Goal: Task Accomplishment & Management: Manage account settings

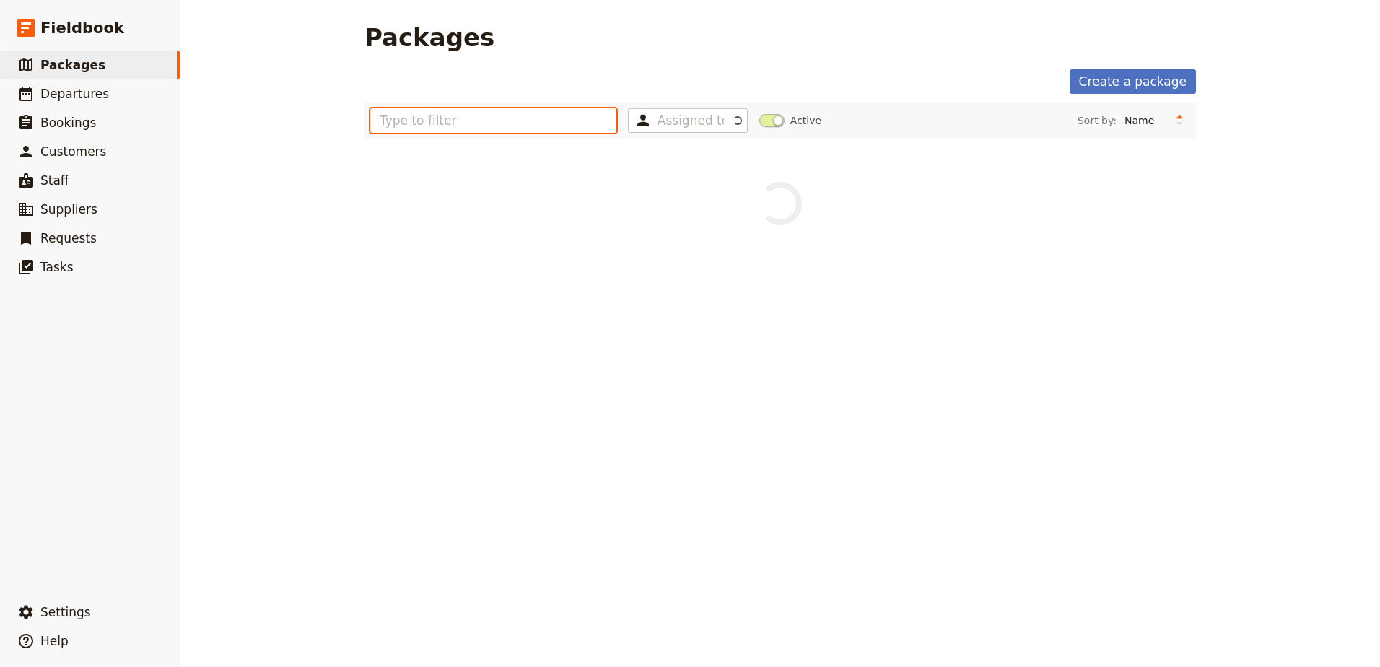
click at [434, 122] on input "text" at bounding box center [493, 120] width 246 height 25
type input "crad"
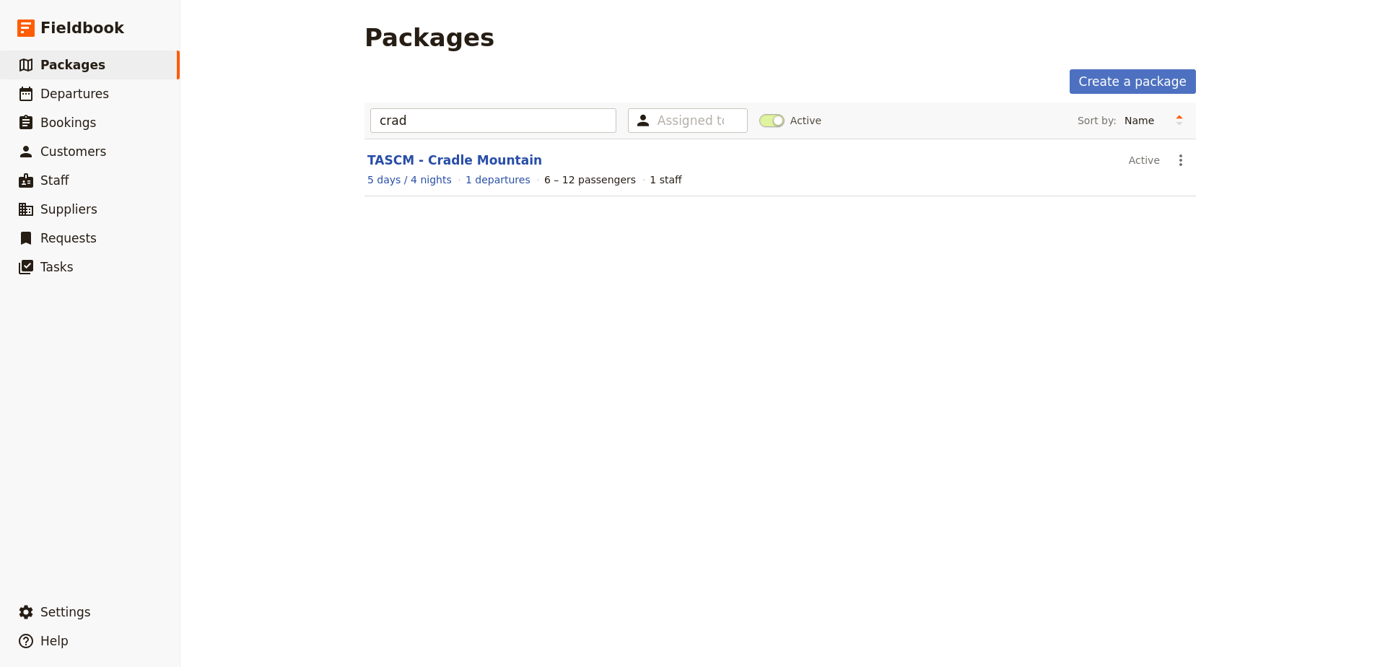
click at [447, 152] on header "TASCM - Cradle Mountain" at bounding box center [745, 160] width 756 height 17
click at [447, 160] on link "TASCM - Cradle Mountain" at bounding box center [454, 160] width 175 height 14
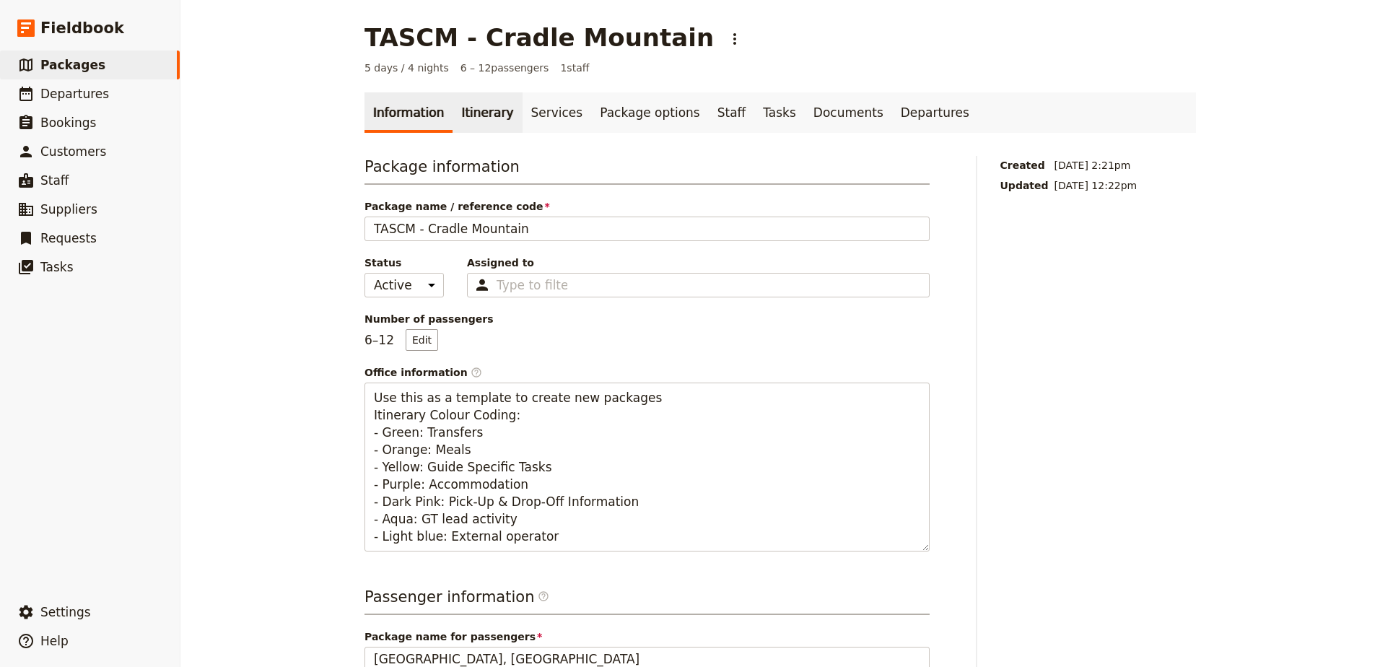
click at [458, 123] on link "Itinerary" at bounding box center [486, 112] width 69 height 40
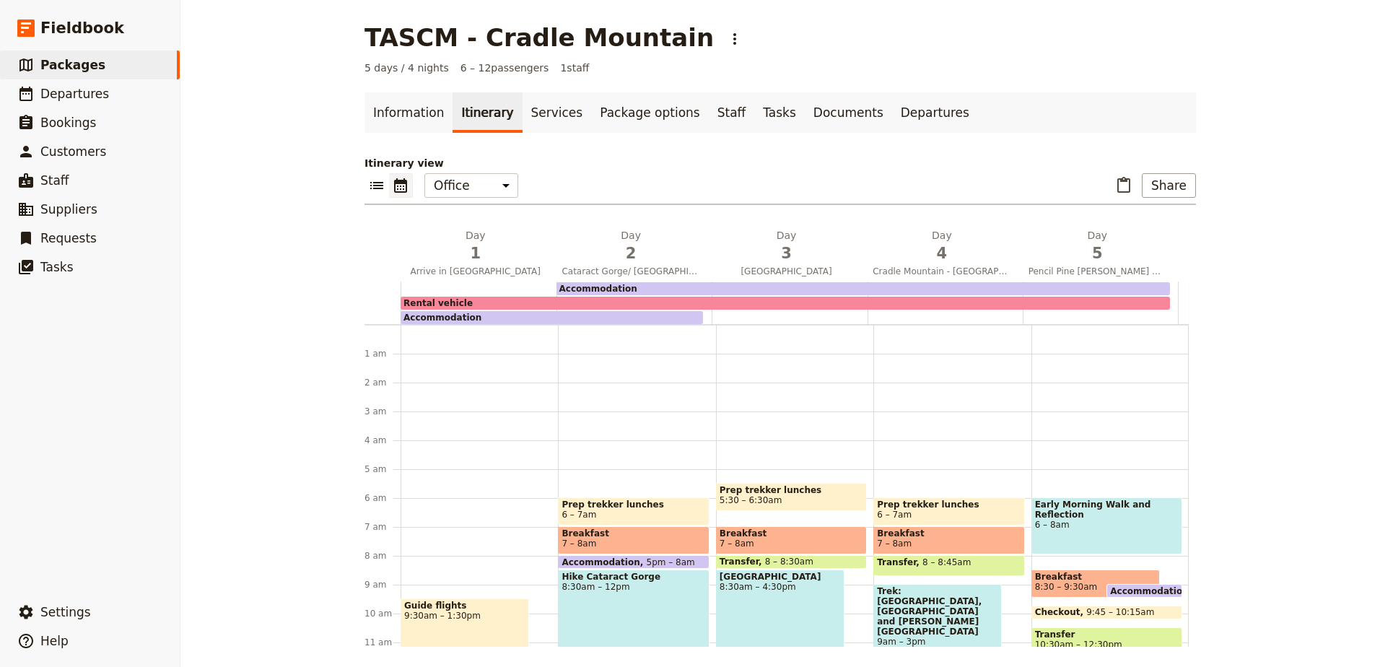
scroll to position [144, 0]
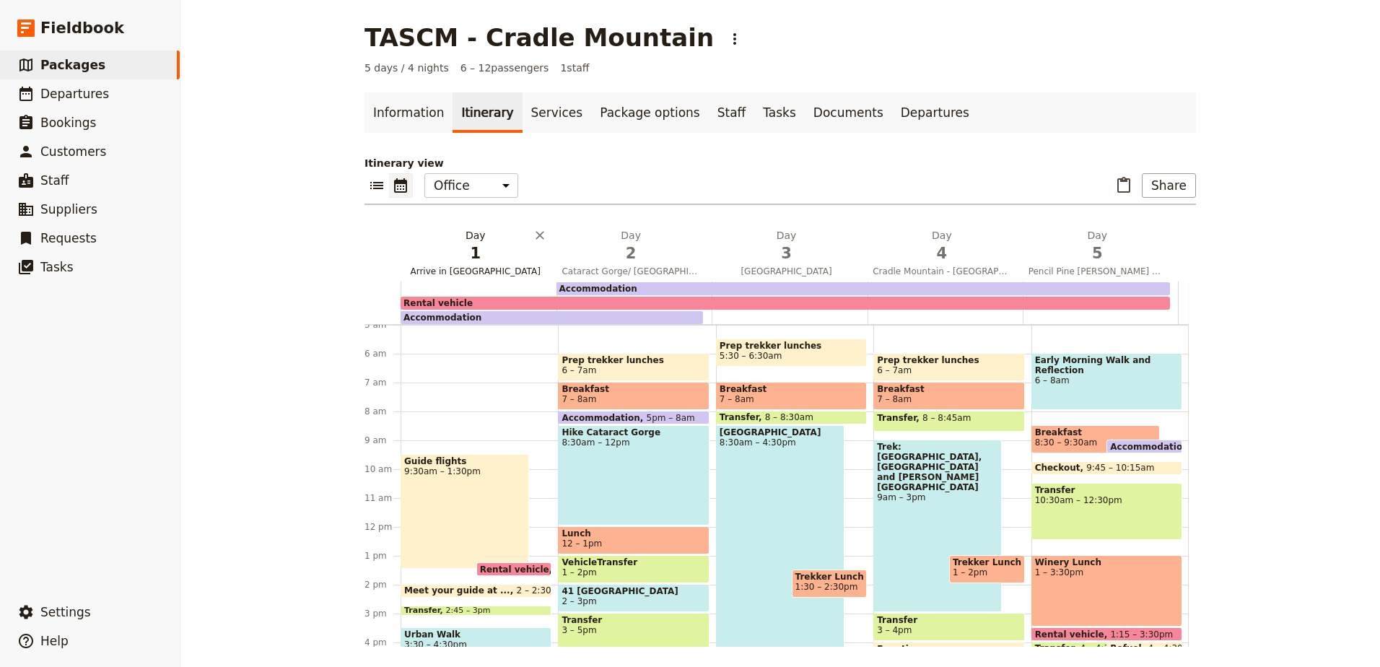
click at [495, 245] on span "1" at bounding box center [475, 253] width 138 height 22
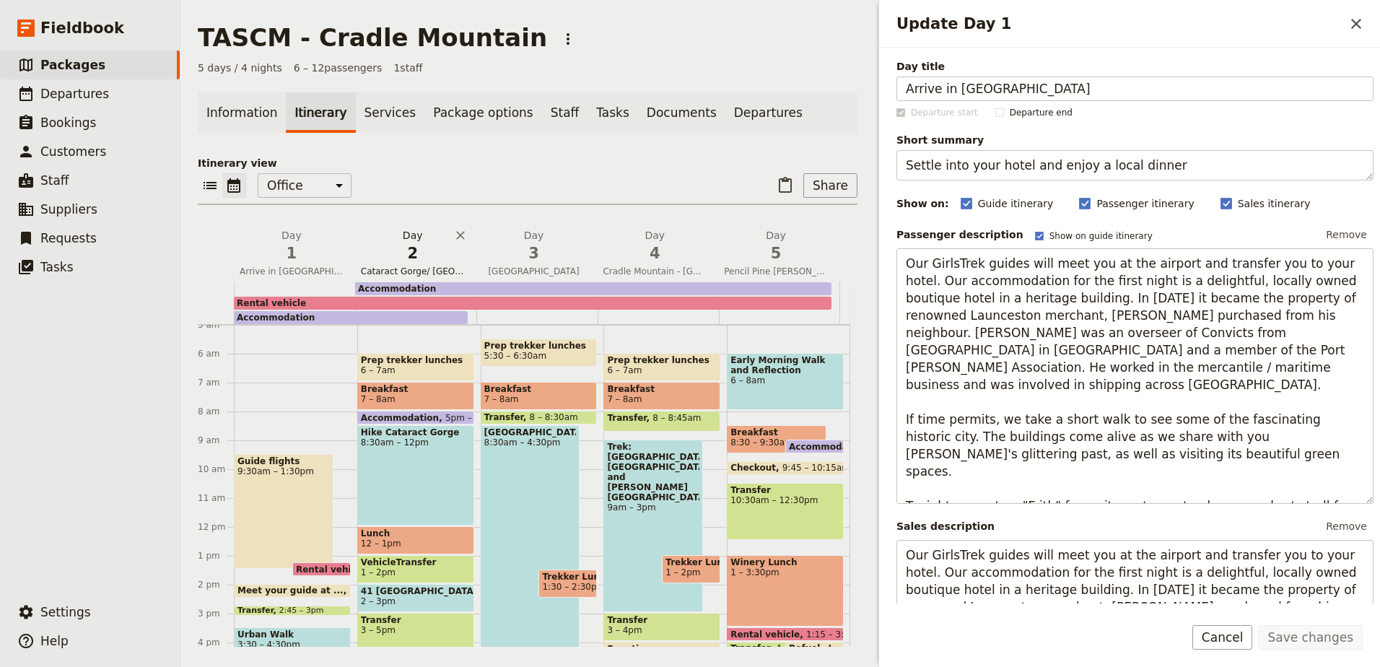
click at [408, 258] on span "2" at bounding box center [413, 253] width 104 height 22
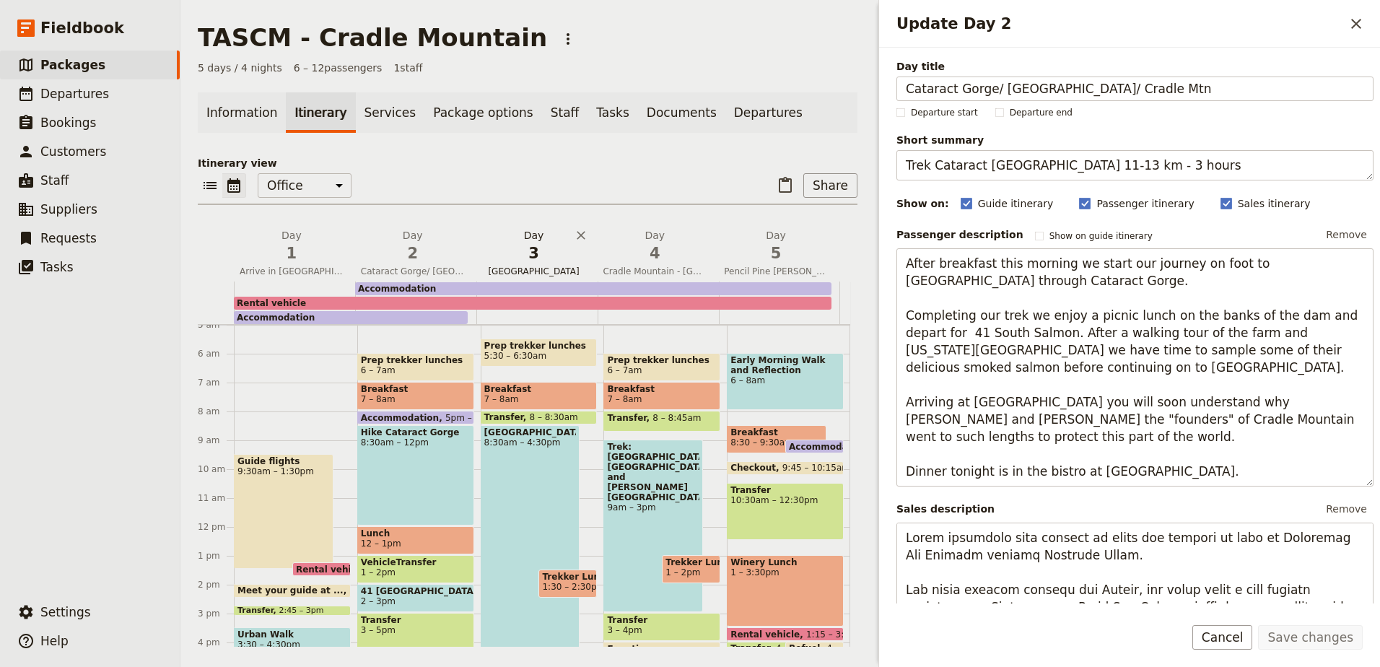
click at [524, 260] on span "3" at bounding box center [534, 253] width 104 height 22
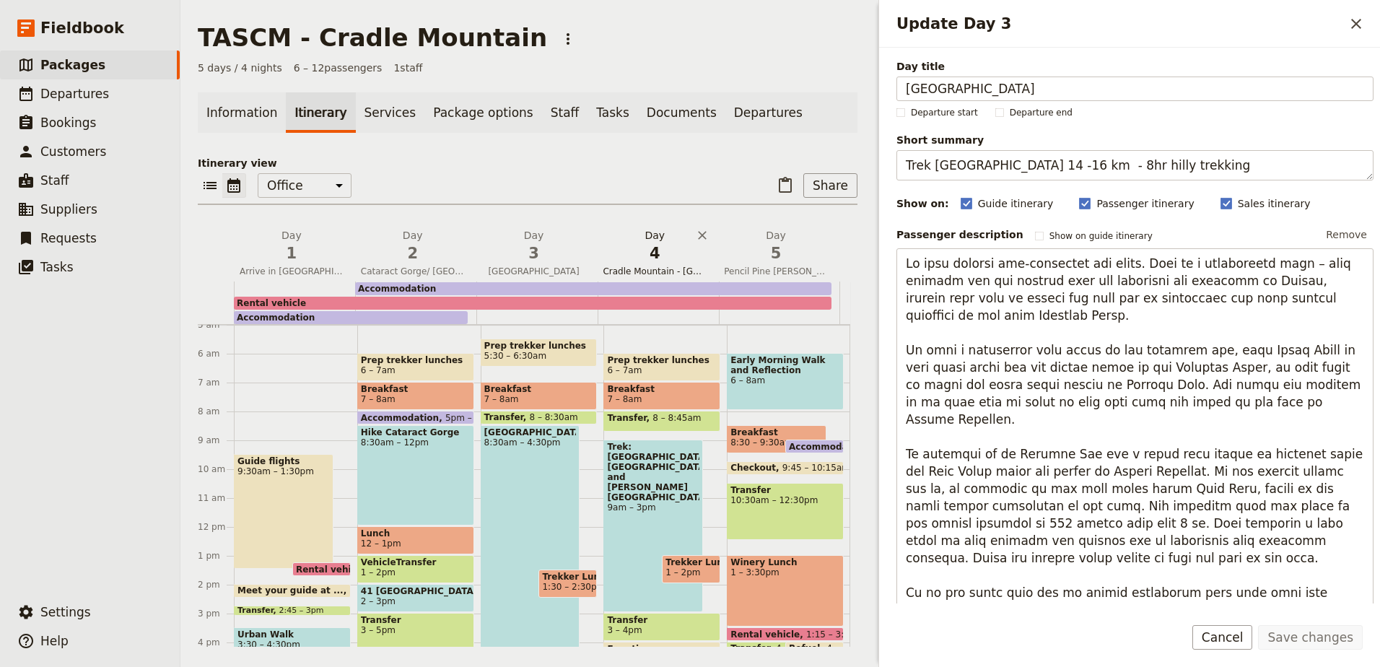
click at [648, 251] on span "4" at bounding box center [655, 253] width 104 height 22
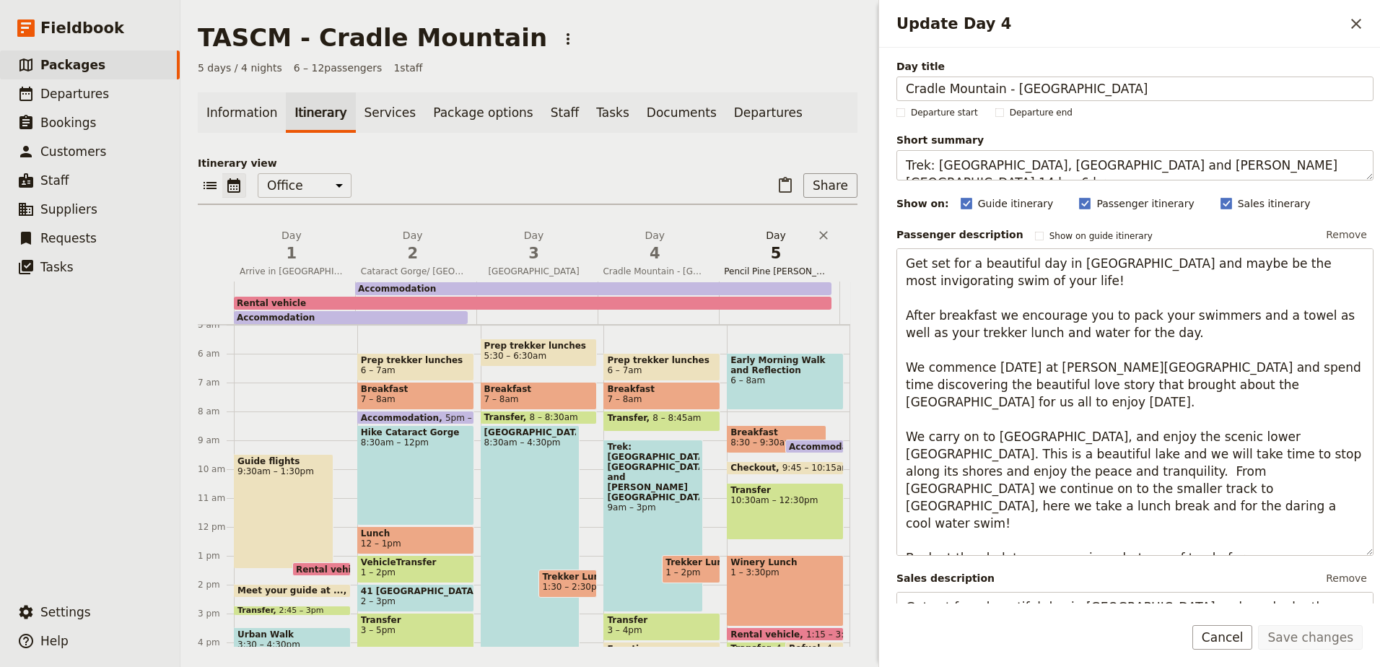
click at [755, 255] on span "5" at bounding box center [776, 253] width 104 height 22
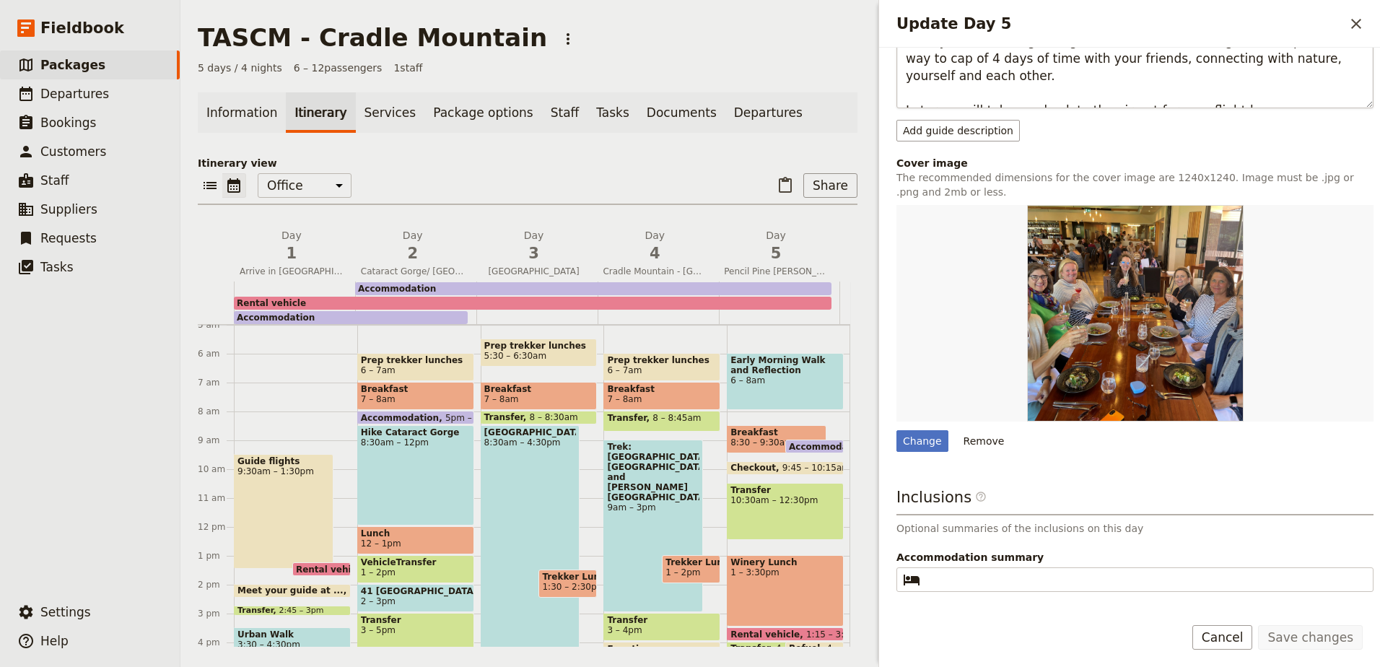
scroll to position [768, 0]
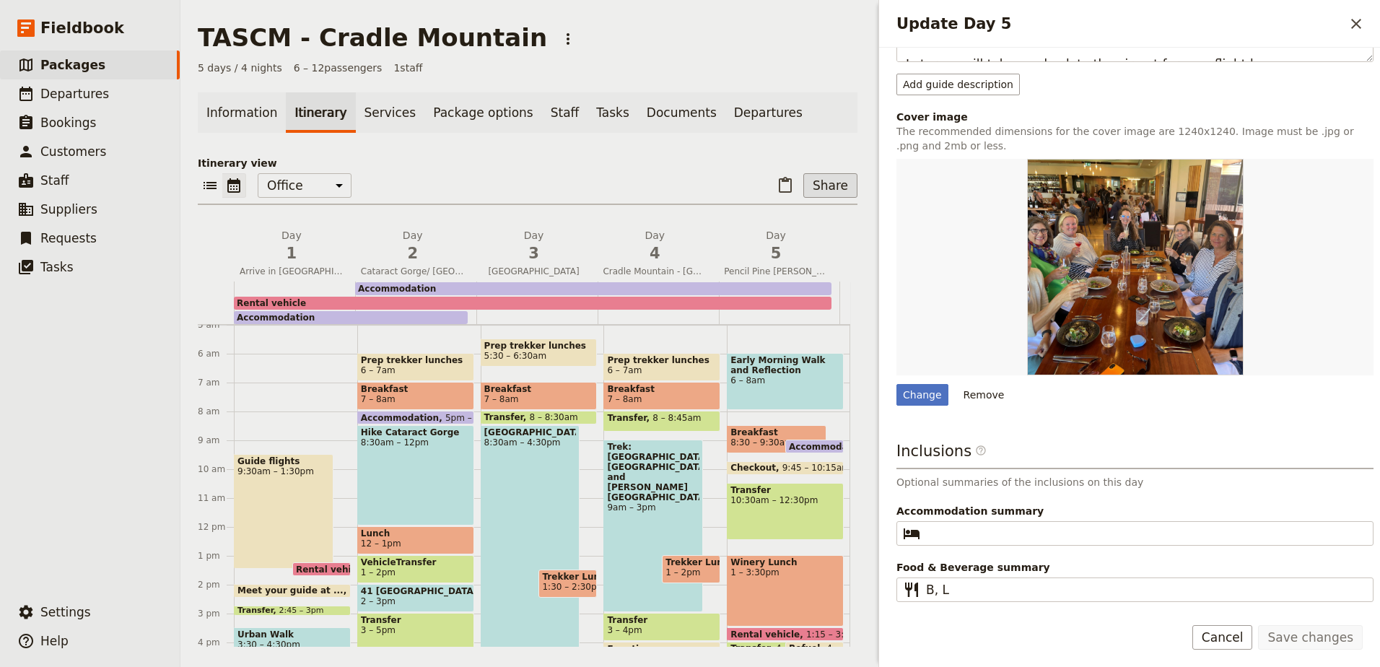
click at [828, 191] on button "Share" at bounding box center [830, 185] width 54 height 25
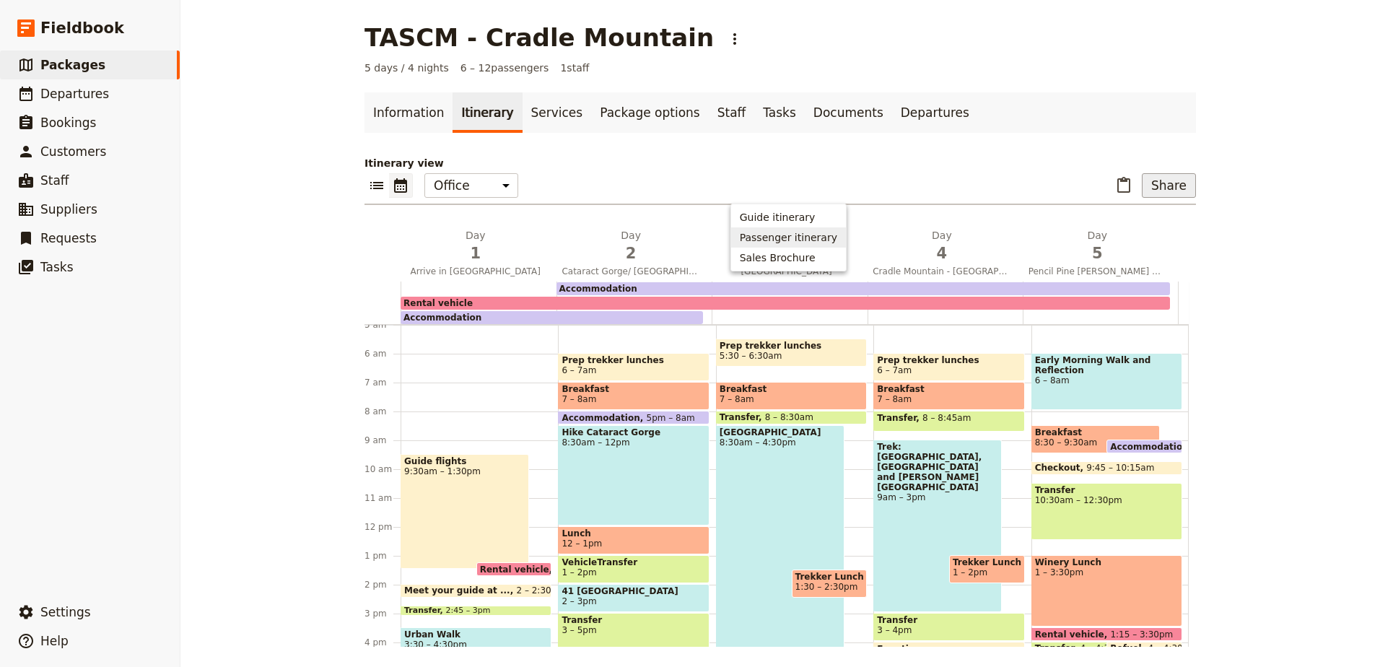
click at [824, 242] on span "Passenger itinerary" at bounding box center [788, 237] width 97 height 14
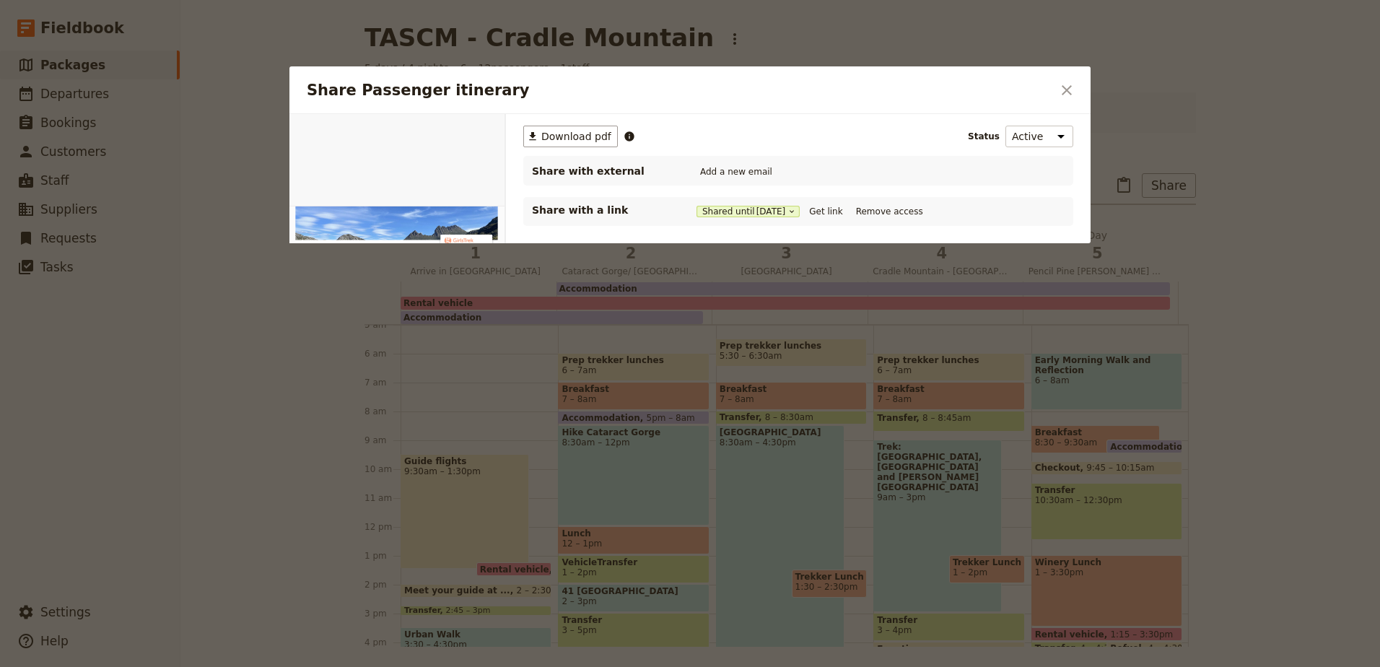
scroll to position [0, 0]
click at [836, 211] on button "Get link" at bounding box center [825, 211] width 40 height 16
click at [309, 36] on div at bounding box center [690, 333] width 1380 height 667
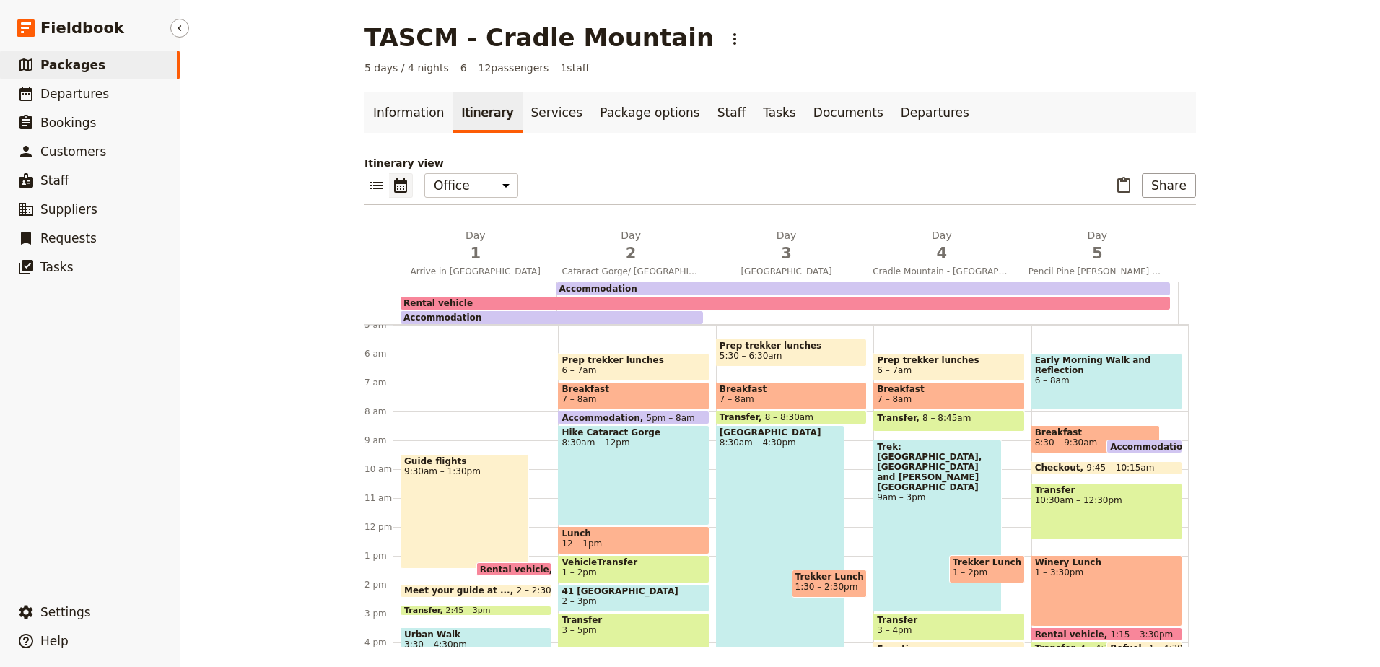
click at [57, 67] on span "Packages" at bounding box center [72, 65] width 65 height 14
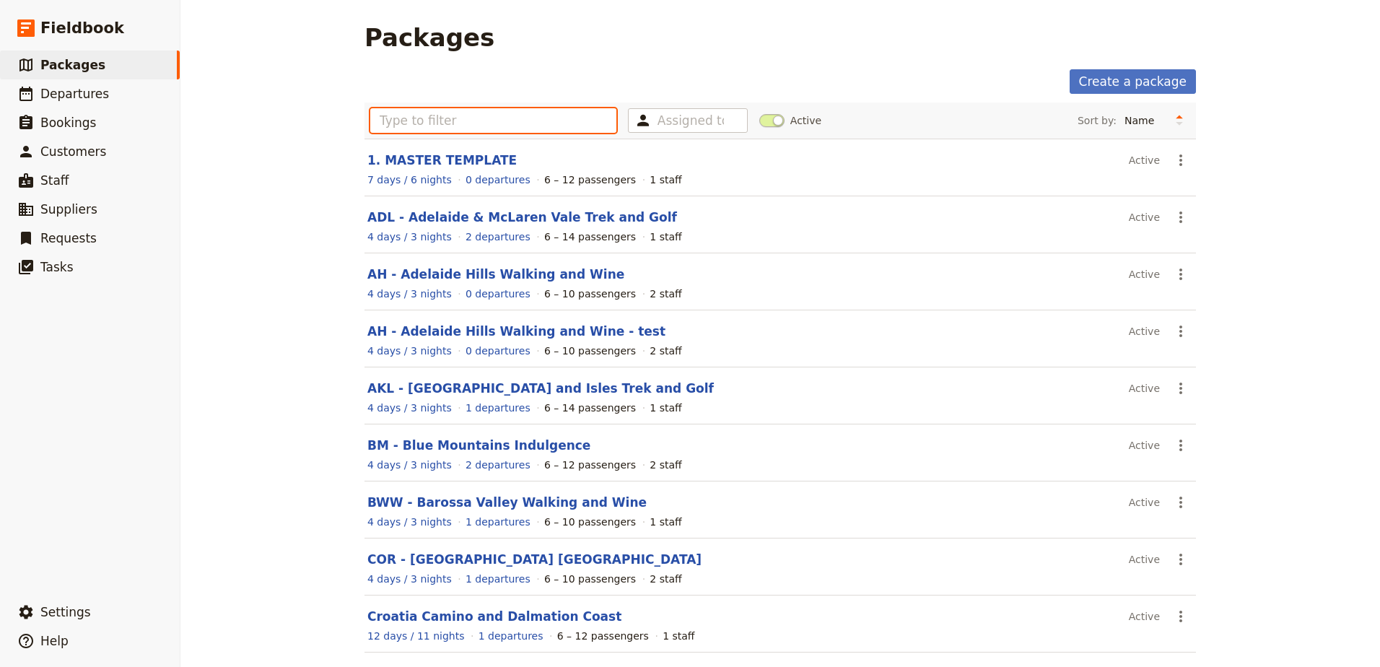
click at [448, 128] on input "text" at bounding box center [493, 120] width 246 height 25
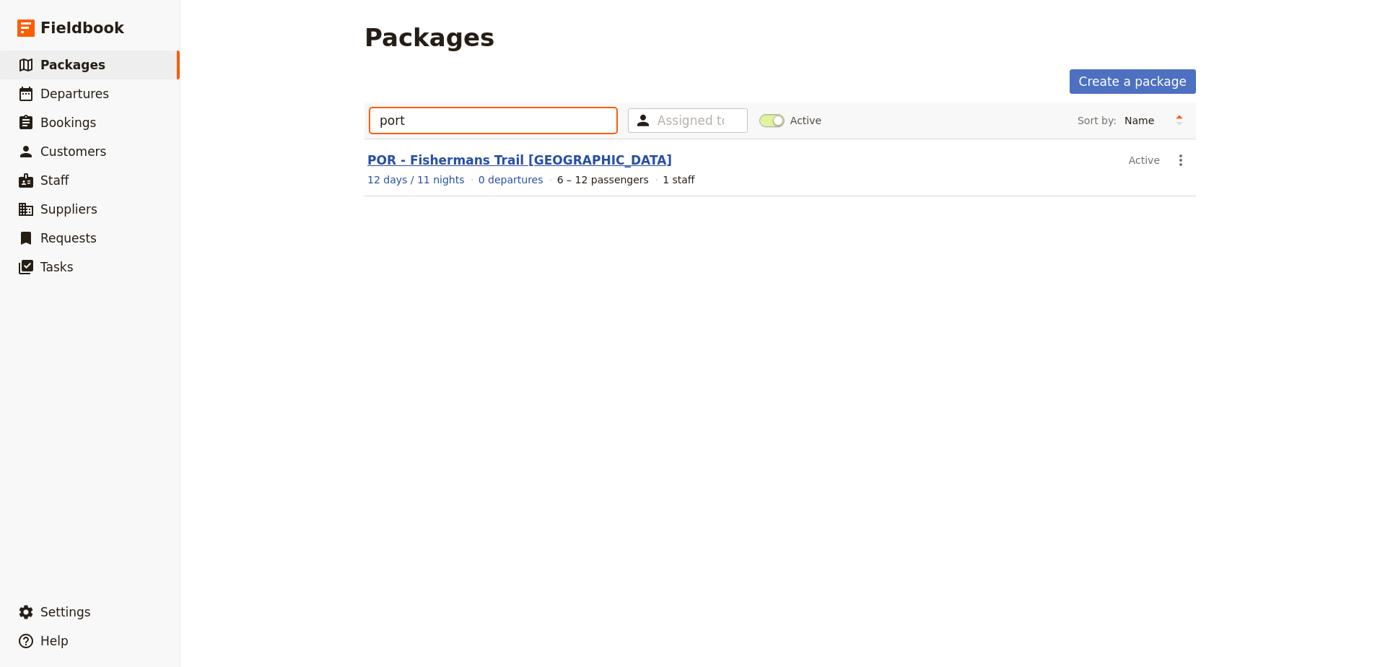
type input "port"
click at [456, 153] on link "POR - Fishermans Trail [GEOGRAPHIC_DATA]" at bounding box center [519, 160] width 305 height 14
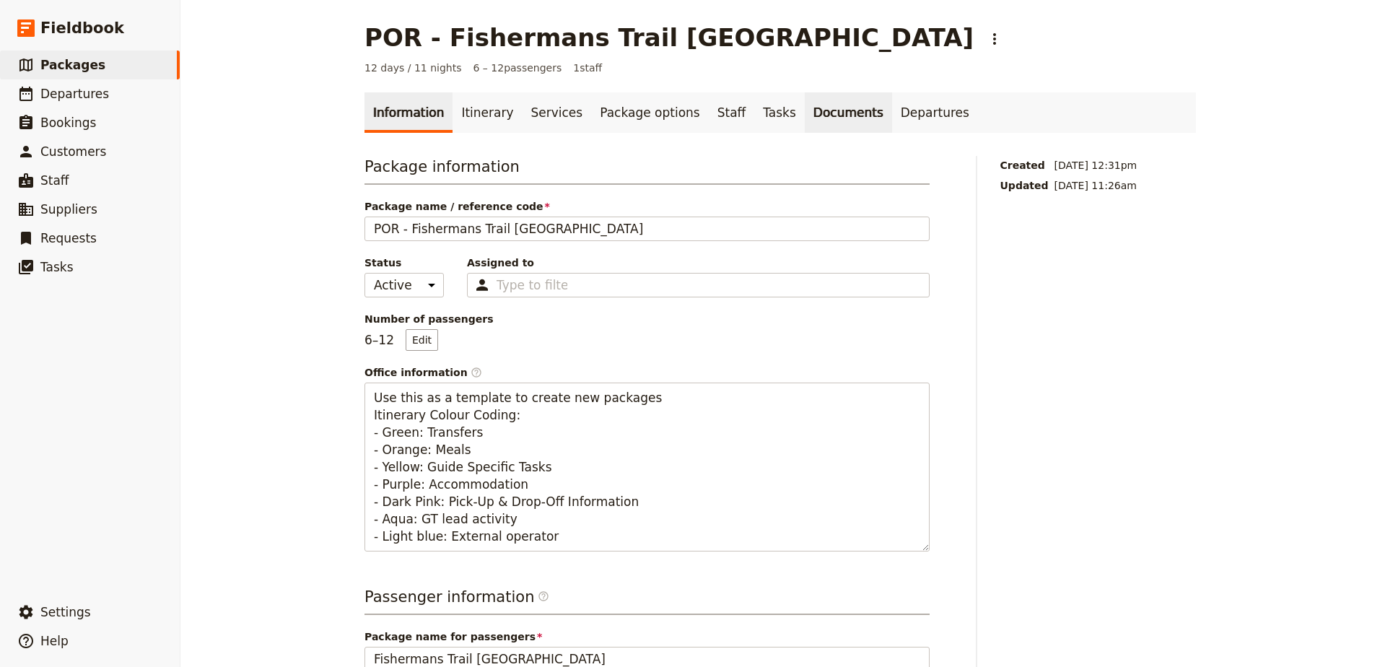
click at [805, 107] on link "Documents" at bounding box center [848, 112] width 87 height 40
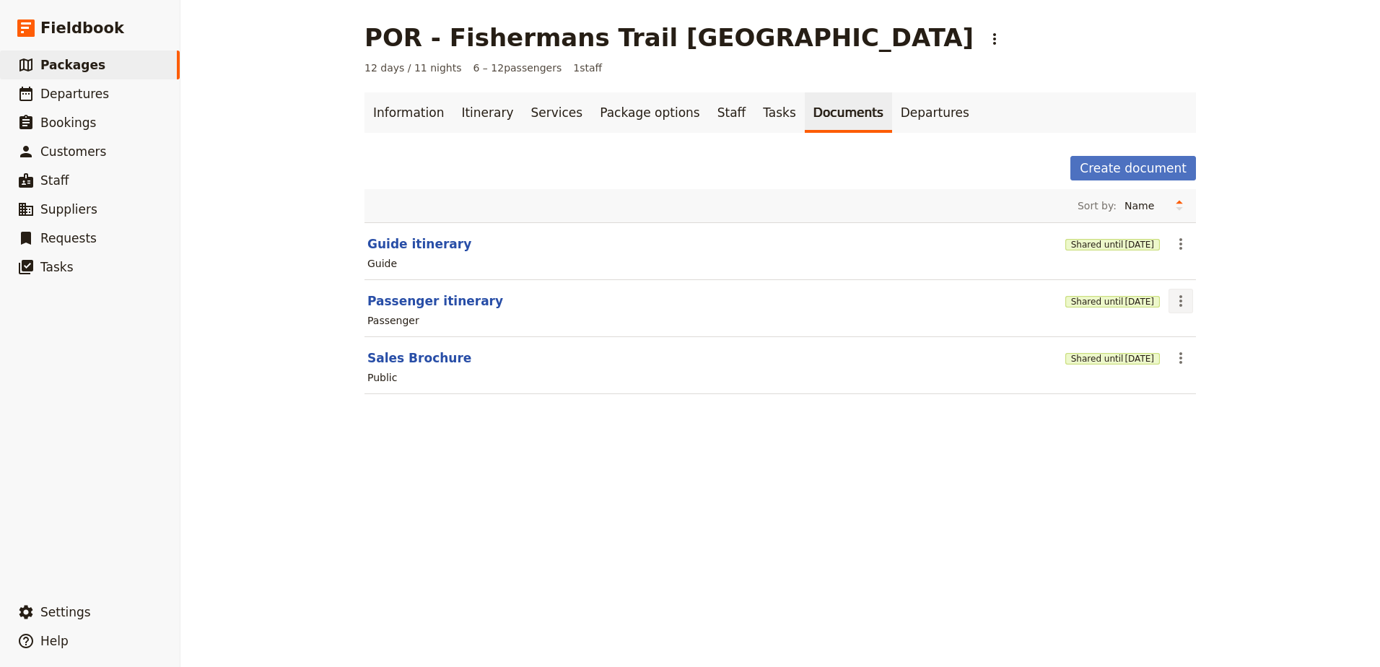
click at [1179, 295] on icon "Actions" at bounding box center [1180, 300] width 17 height 17
click at [1184, 350] on span "Edit document" at bounding box center [1210, 353] width 74 height 14
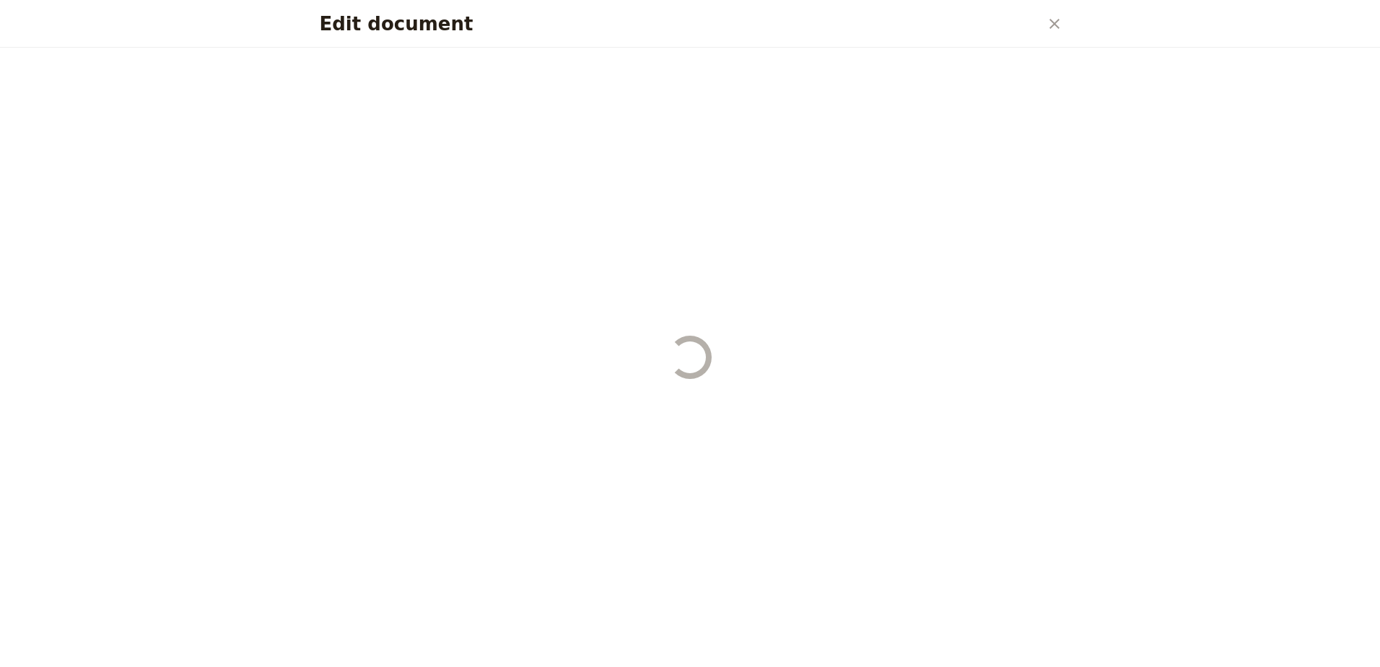
select select "PASSENGER"
select select "RUN_SHEET"
select select "DEFAULT"
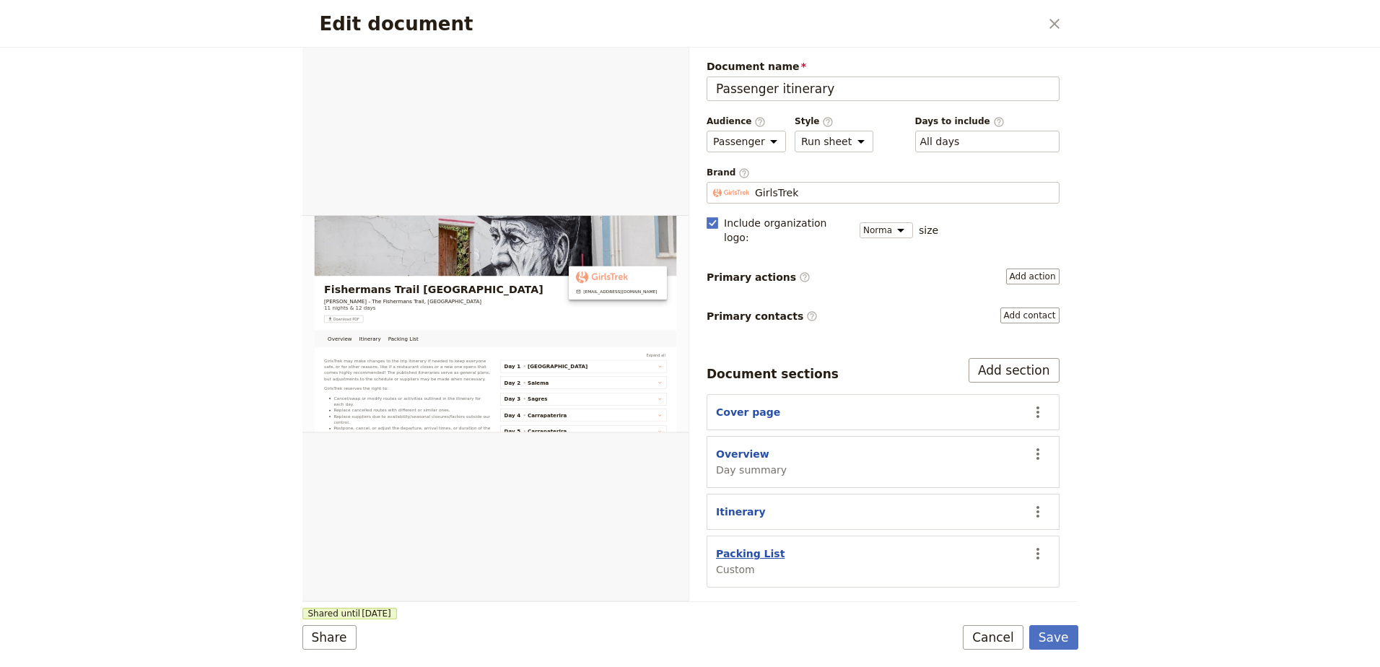
click at [751, 546] on button "Packing List" at bounding box center [750, 553] width 69 height 14
select select "CUSTOM"
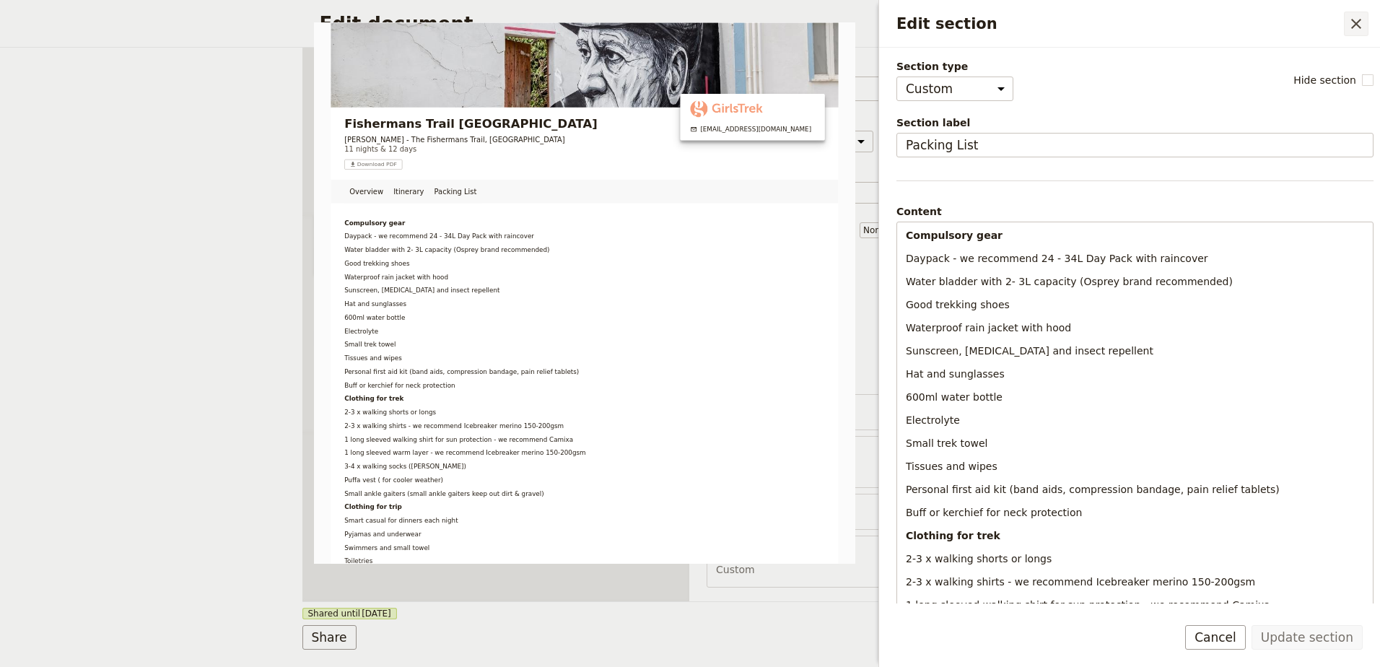
click at [1354, 27] on icon "Close drawer" at bounding box center [1355, 23] width 17 height 17
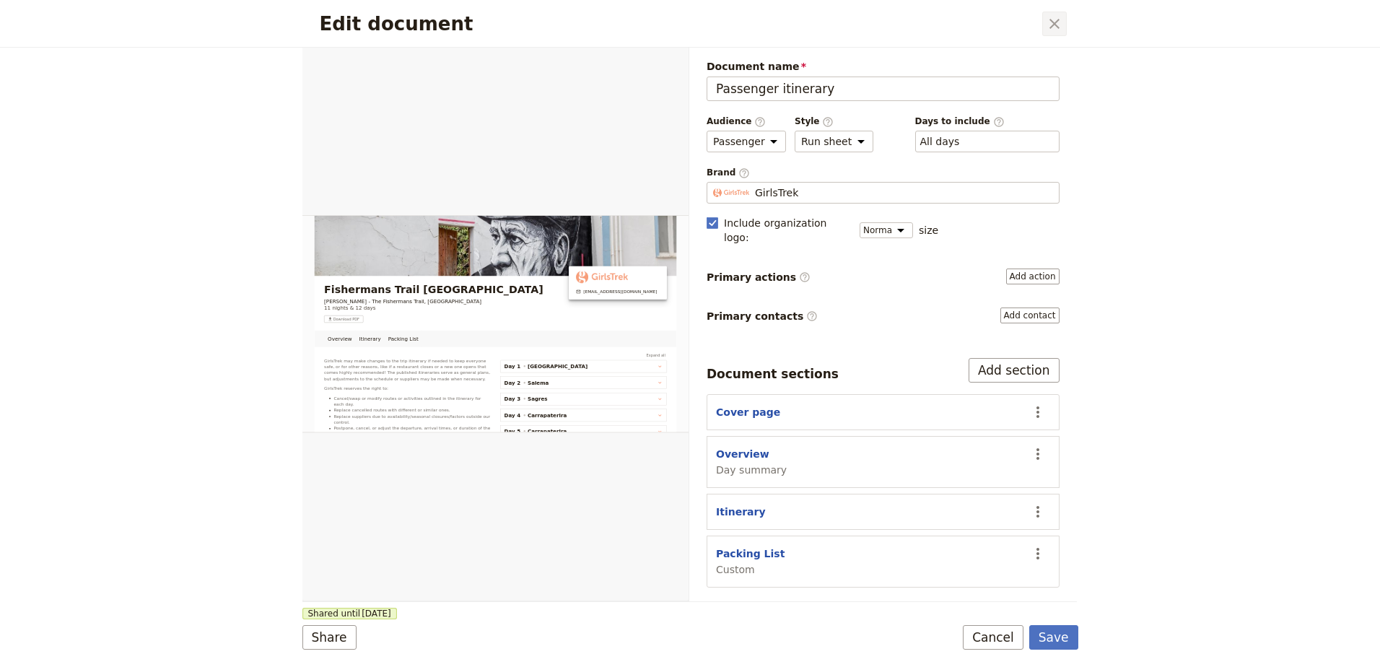
click at [1062, 28] on icon "Close dialog" at bounding box center [1054, 23] width 17 height 17
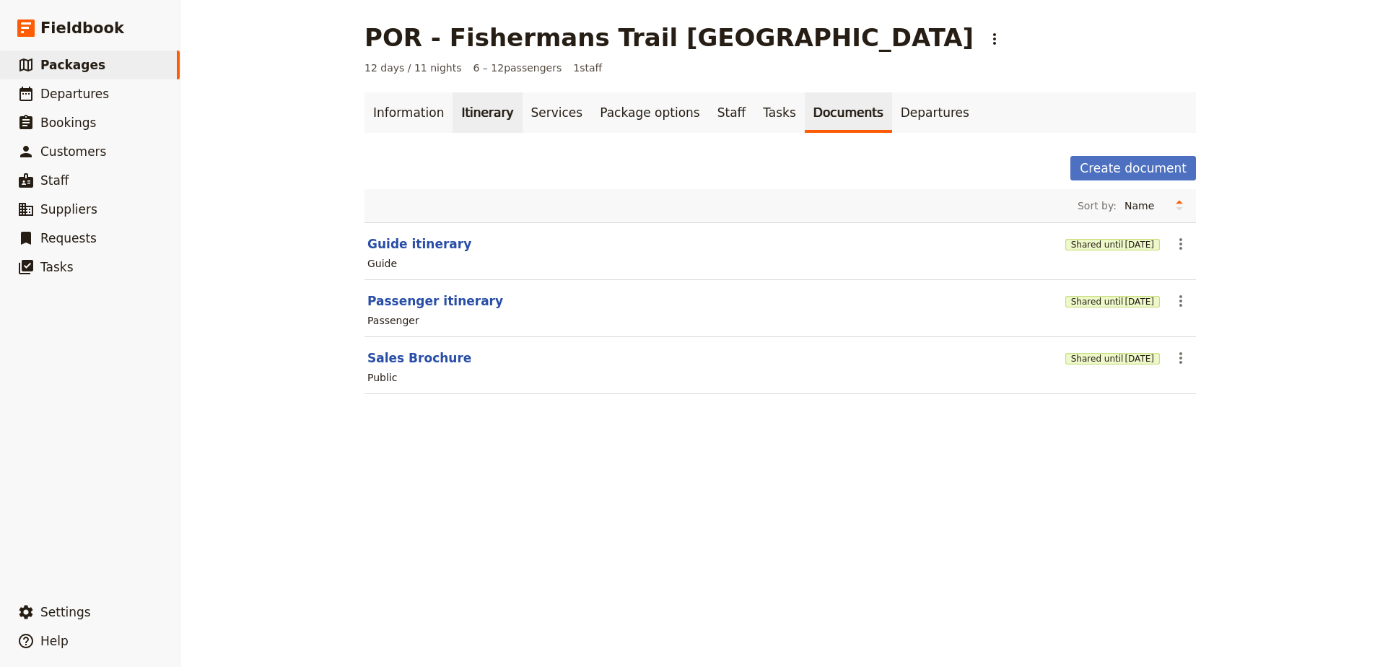
click at [453, 115] on link "Itinerary" at bounding box center [486, 112] width 69 height 40
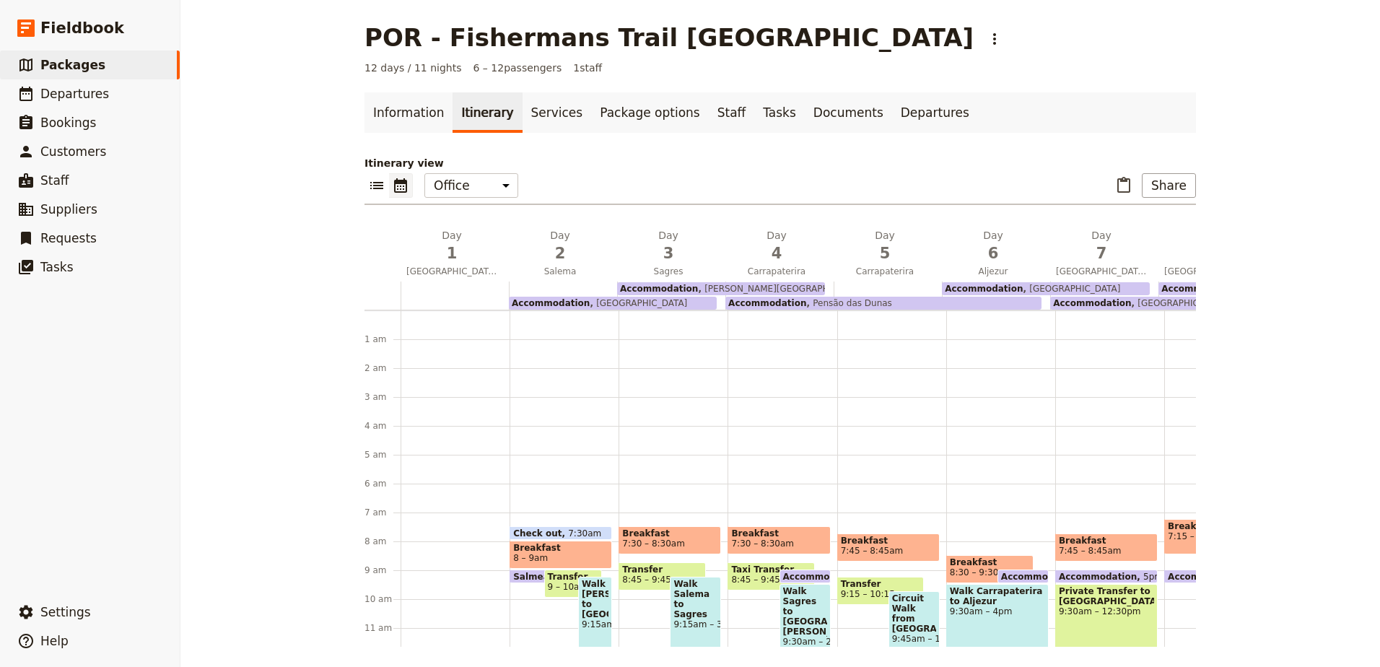
scroll to position [188, 0]
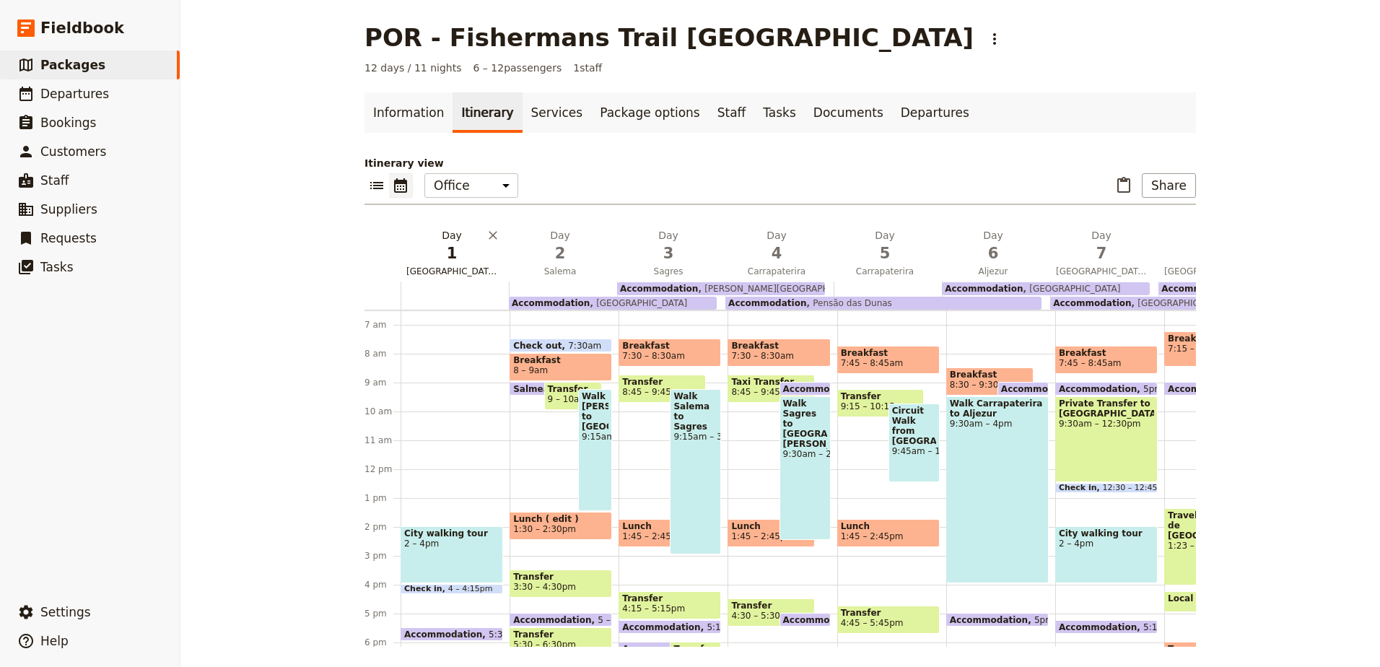
click at [446, 259] on span "1" at bounding box center [451, 253] width 91 height 22
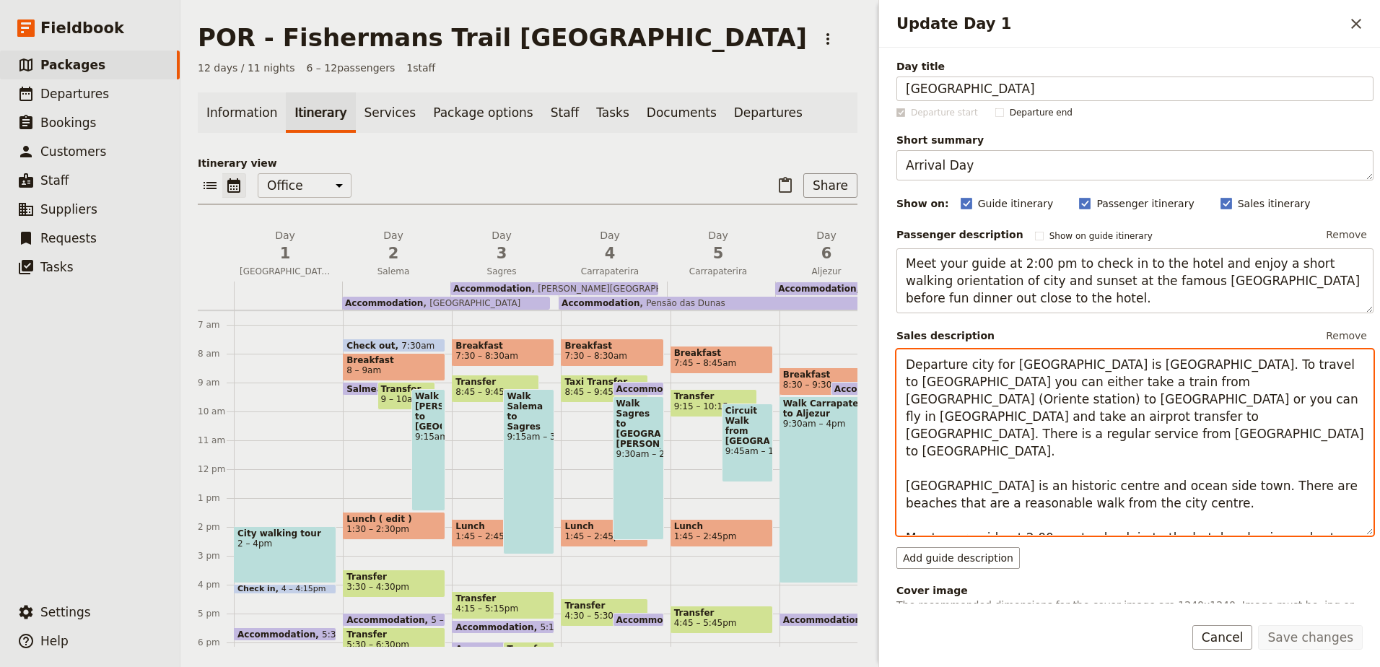
click at [1330, 387] on textarea "Departure city for [GEOGRAPHIC_DATA] is [GEOGRAPHIC_DATA]. To travel to [GEOGRA…" at bounding box center [1134, 442] width 477 height 186
click at [1199, 382] on textarea "Departure city for [GEOGRAPHIC_DATA] is [GEOGRAPHIC_DATA]. To travel to [GEOGRA…" at bounding box center [1134, 442] width 477 height 186
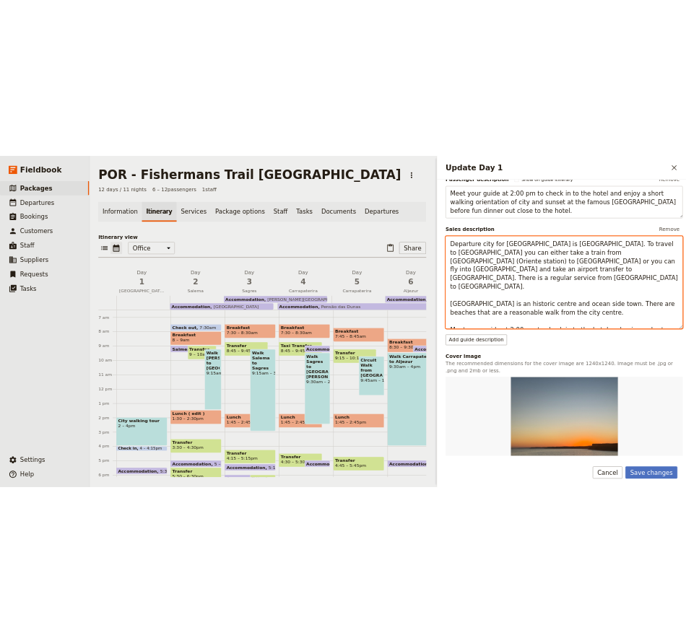
scroll to position [216, 0]
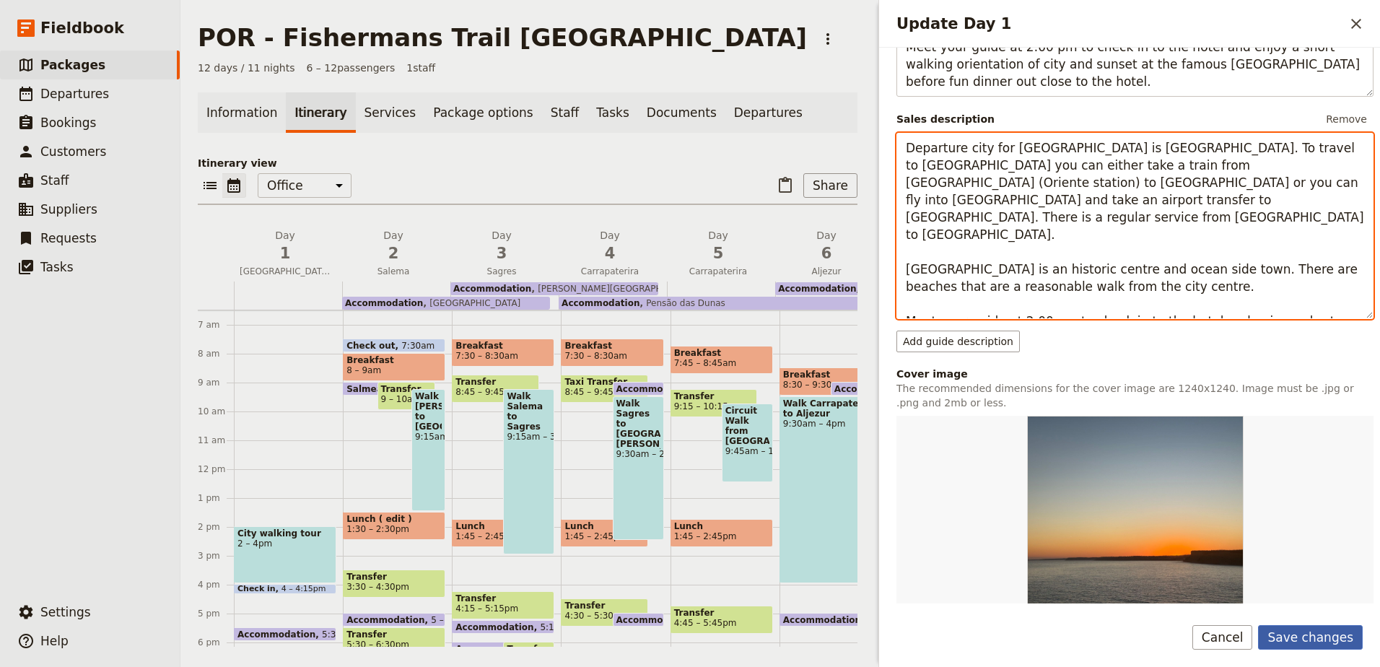
type textarea "Departure city for [GEOGRAPHIC_DATA] is [GEOGRAPHIC_DATA]. To travel to [GEOGRA…"
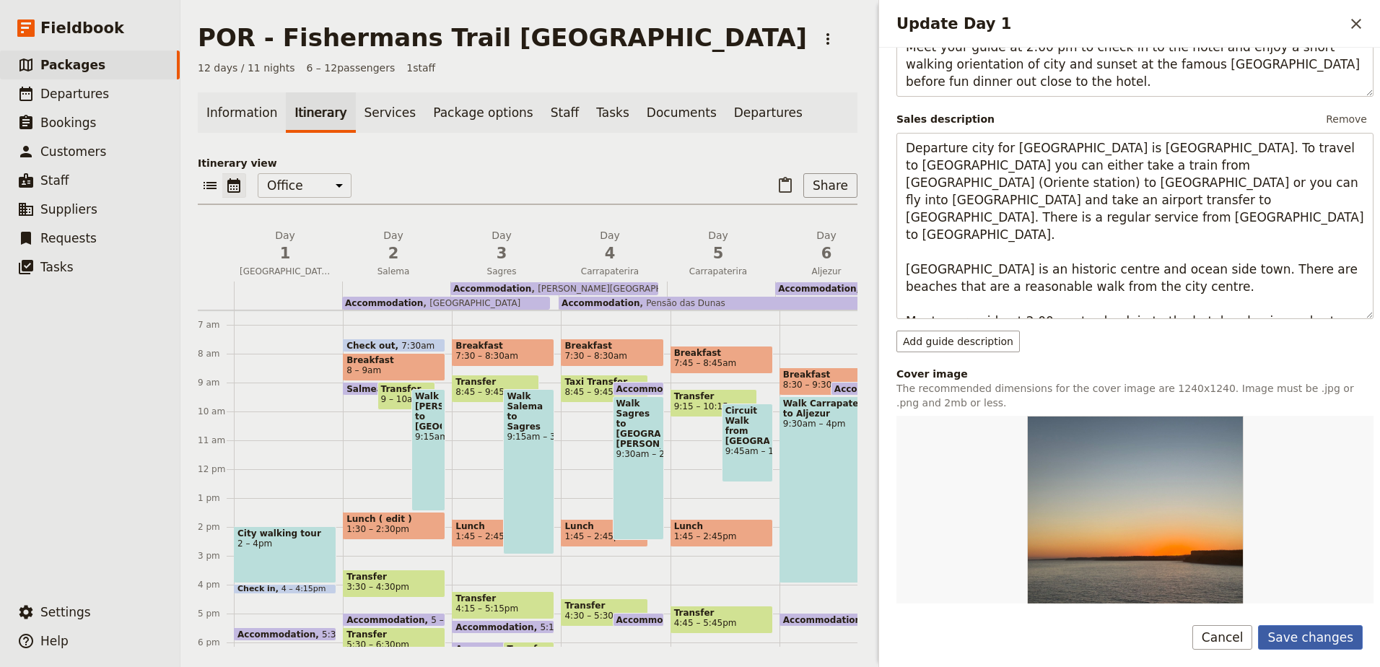
click at [1287, 631] on button "Save changes" at bounding box center [1310, 637] width 105 height 25
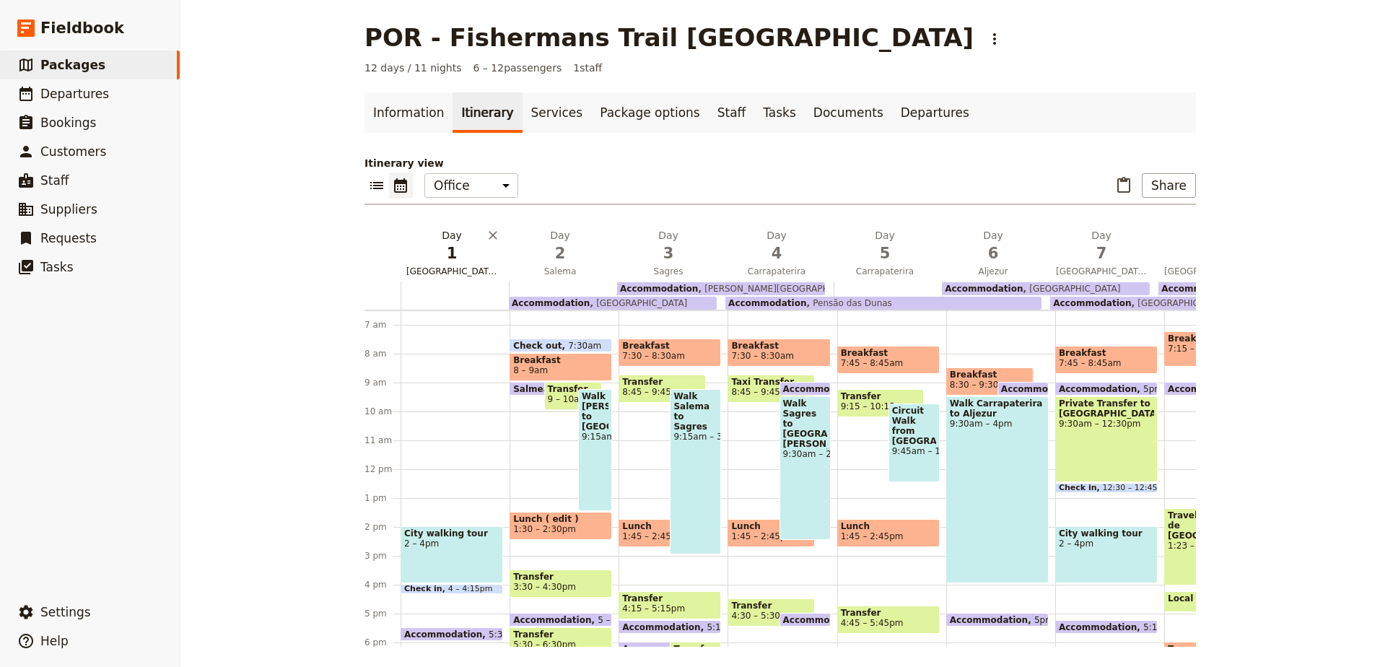
click at [445, 268] on span "[GEOGRAPHIC_DATA]" at bounding box center [451, 272] width 102 height 12
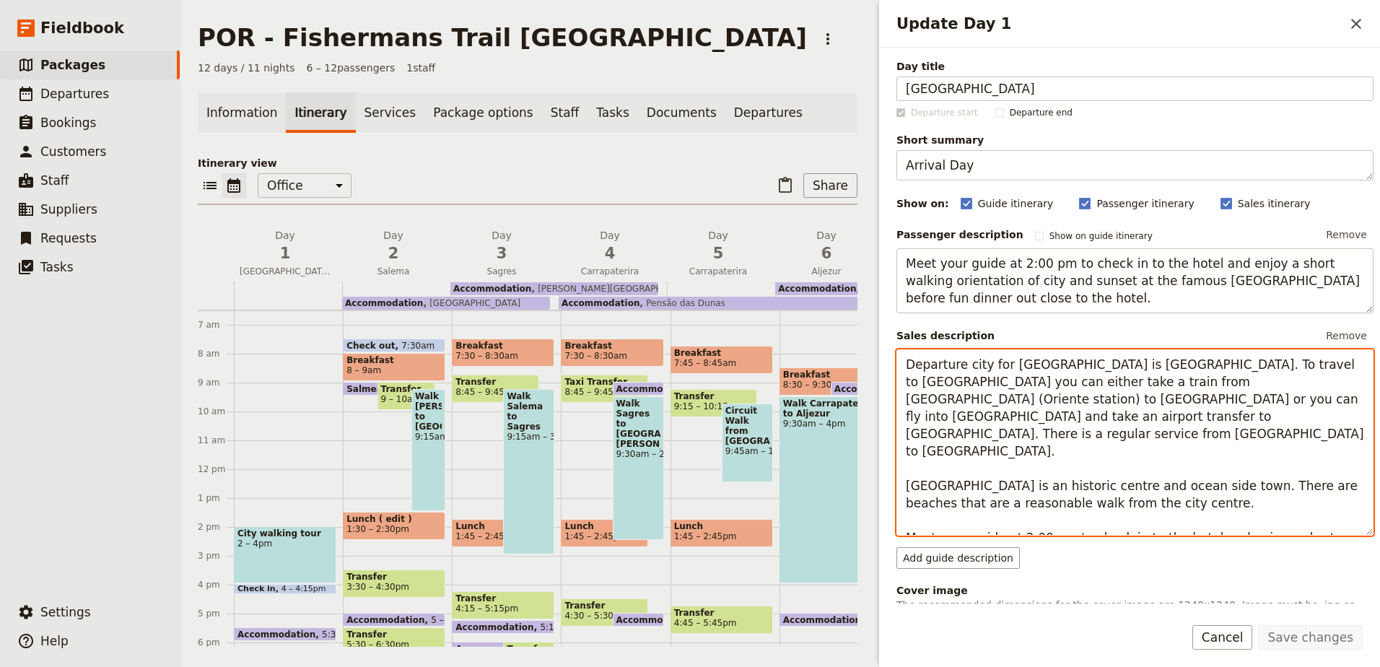
drag, startPoint x: 1336, startPoint y: 398, endPoint x: 890, endPoint y: 367, distance: 447.7
click at [890, 367] on div "Day title Lagos Departure start Departure end Short summary Arrival Day 139 / 1…" at bounding box center [1129, 326] width 501 height 556
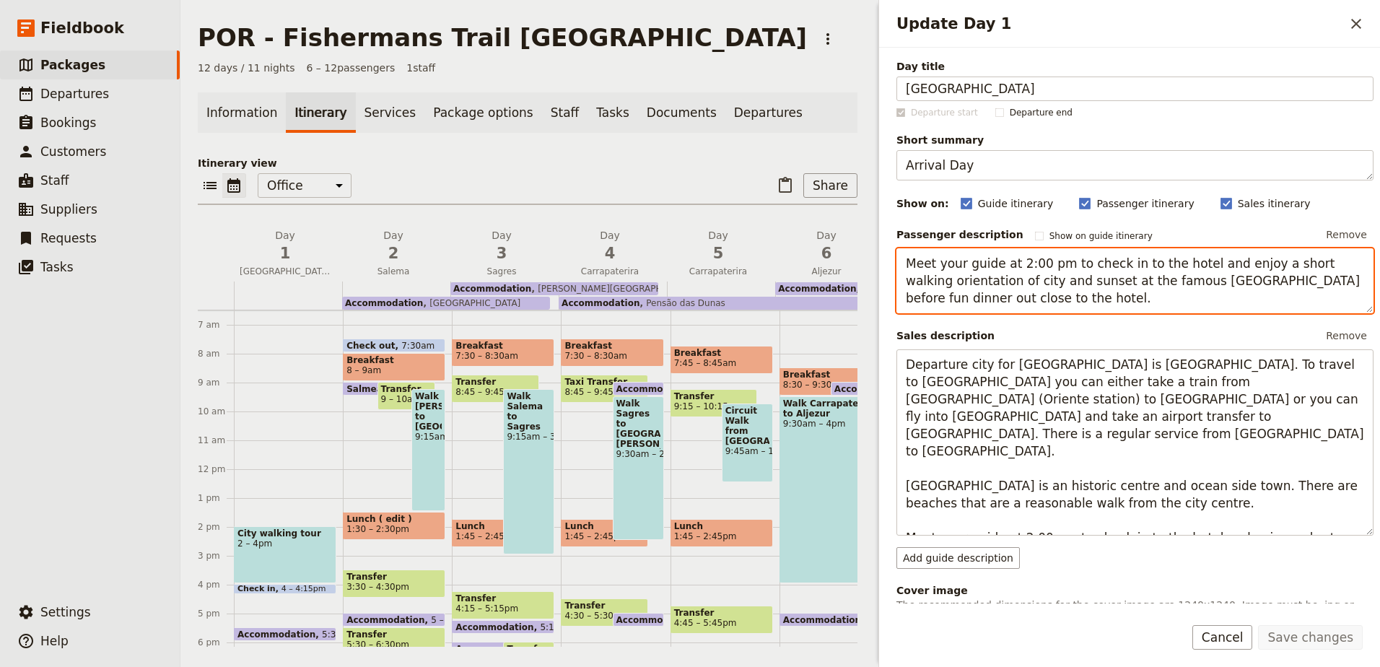
click at [908, 268] on textarea "Meet your guide at 2:00 pm to check in to the hotel and enjoy a short walking o…" at bounding box center [1134, 280] width 477 height 65
paste textarea "Departure city for [GEOGRAPHIC_DATA] is [GEOGRAPHIC_DATA]. To travel to [GEOGRA…"
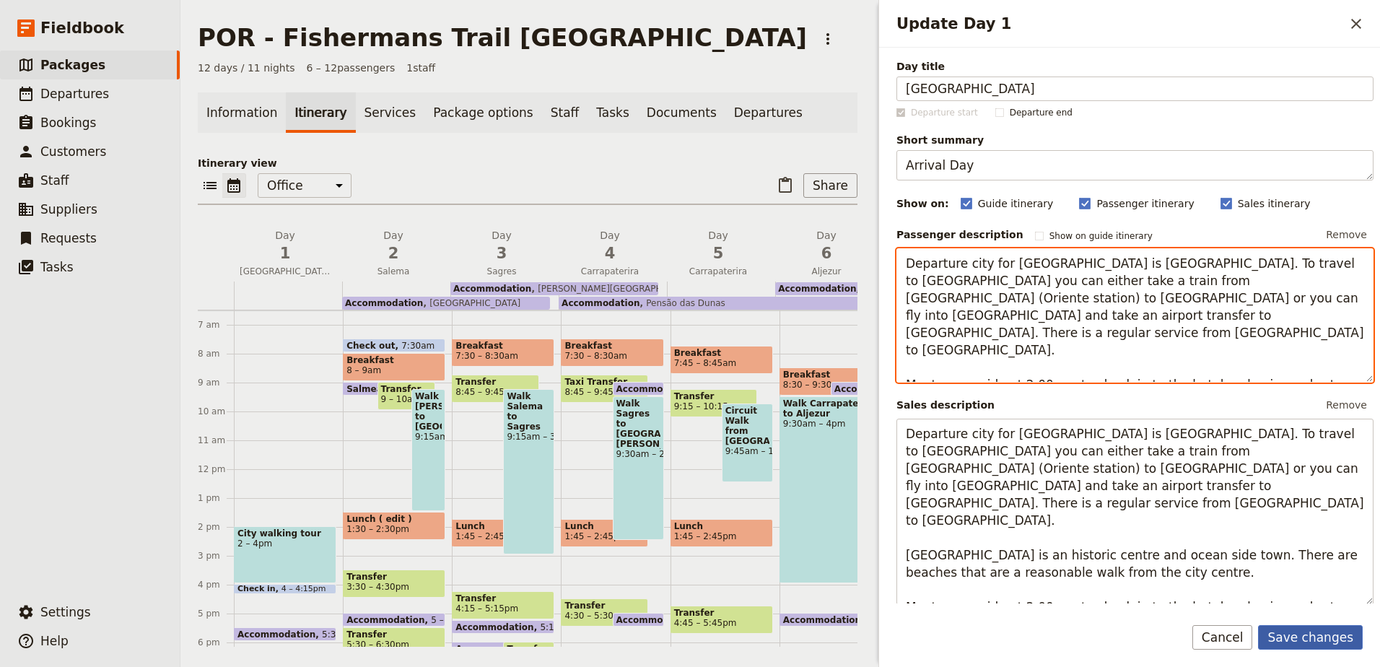
type textarea "Departure city for [GEOGRAPHIC_DATA] is [GEOGRAPHIC_DATA]. To travel to [GEOGRA…"
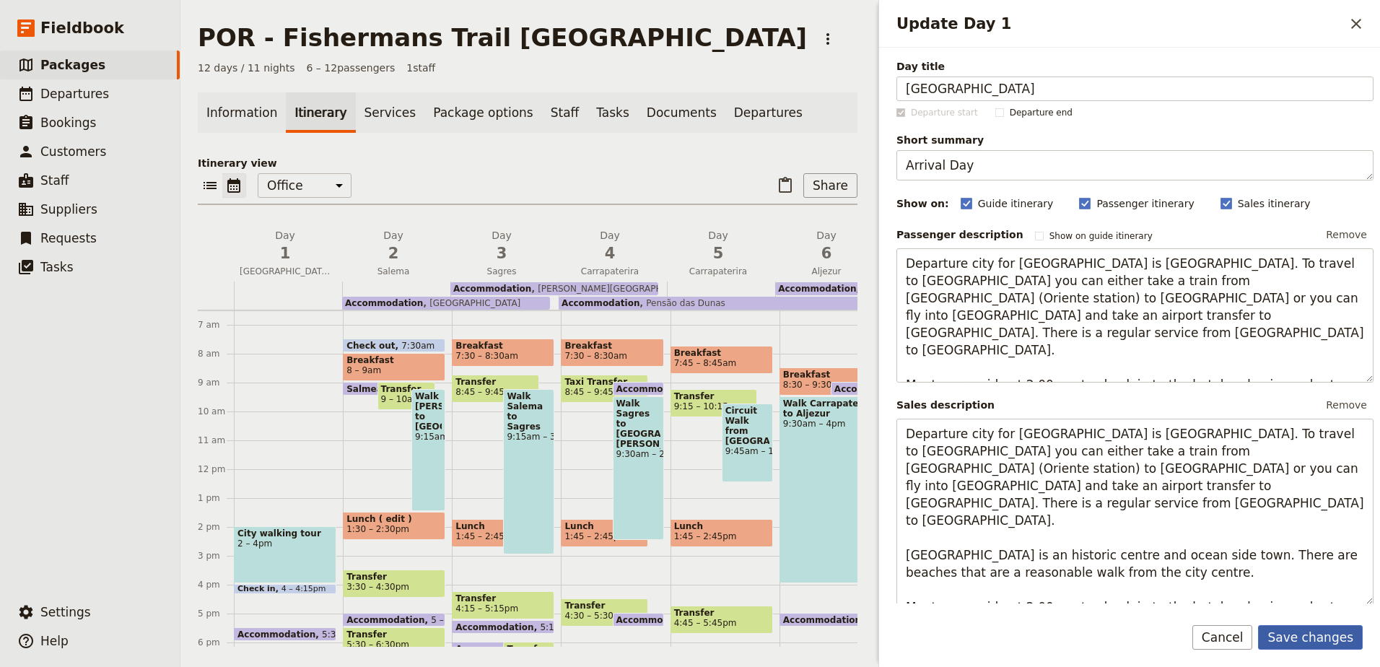
click at [1331, 644] on button "Save changes" at bounding box center [1310, 637] width 105 height 25
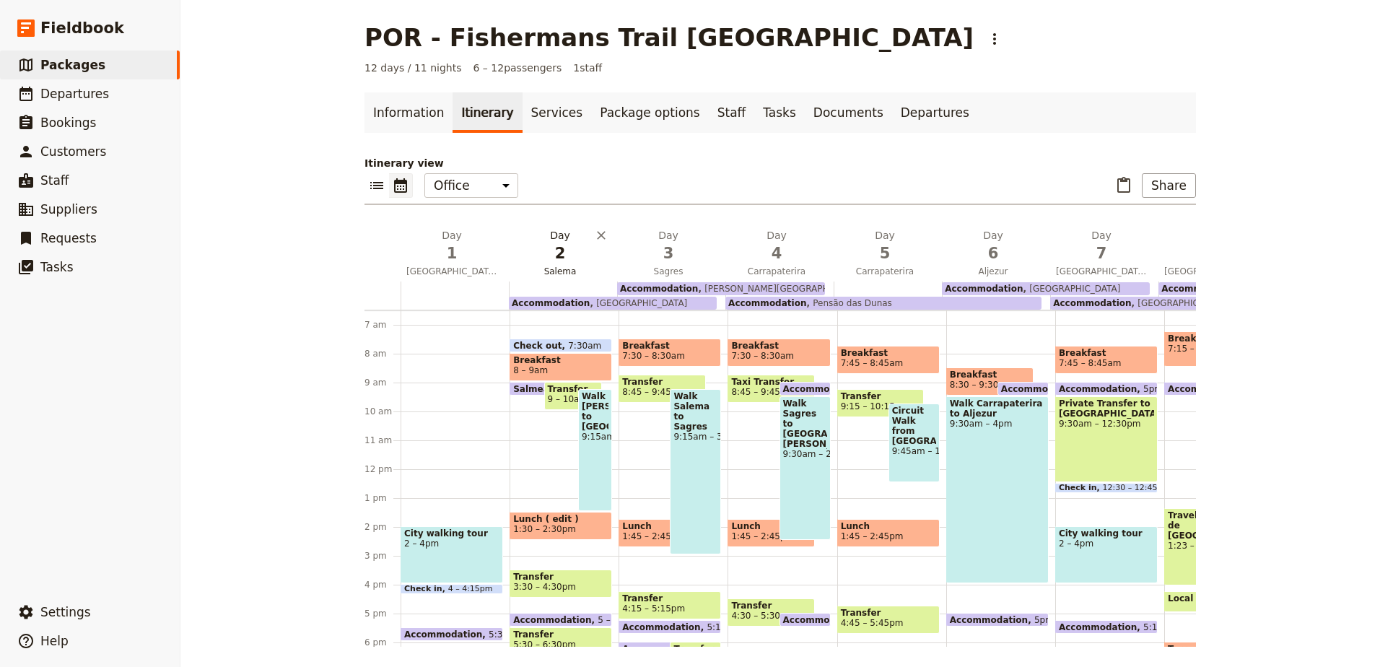
click at [580, 270] on span "Salema" at bounding box center [560, 272] width 102 height 12
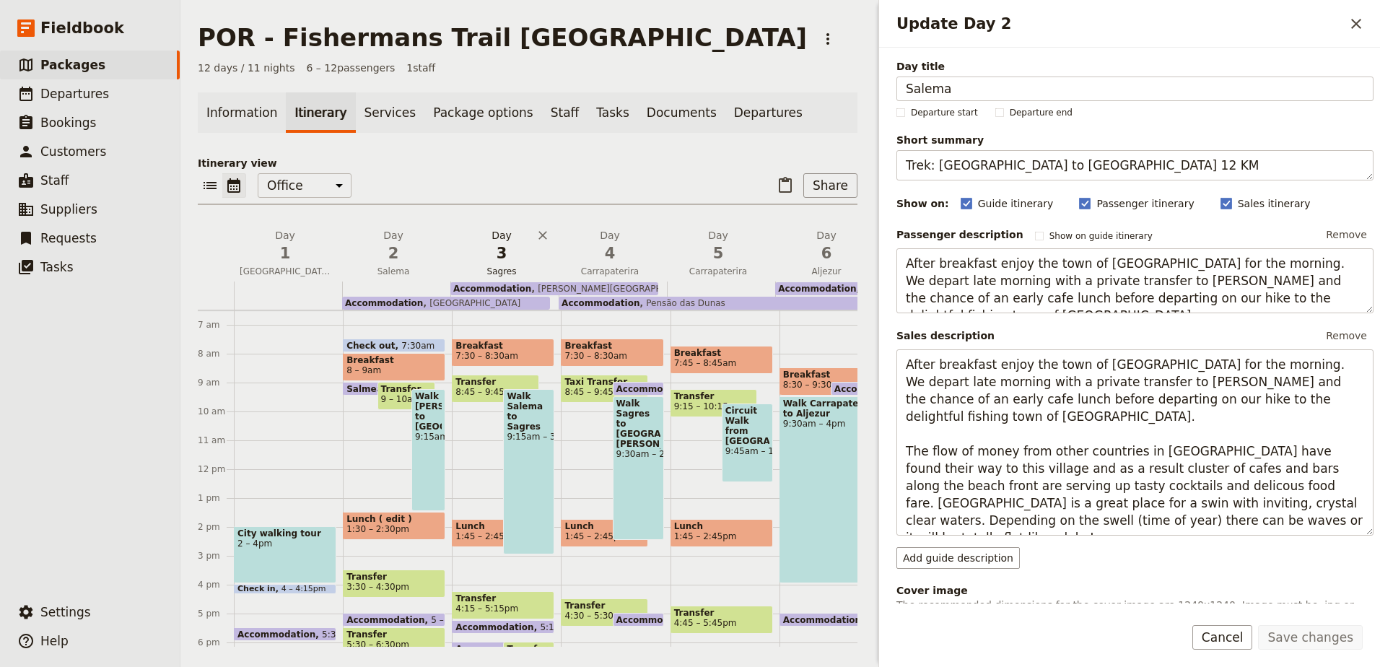
click at [504, 257] on span "3" at bounding box center [501, 253] width 91 height 22
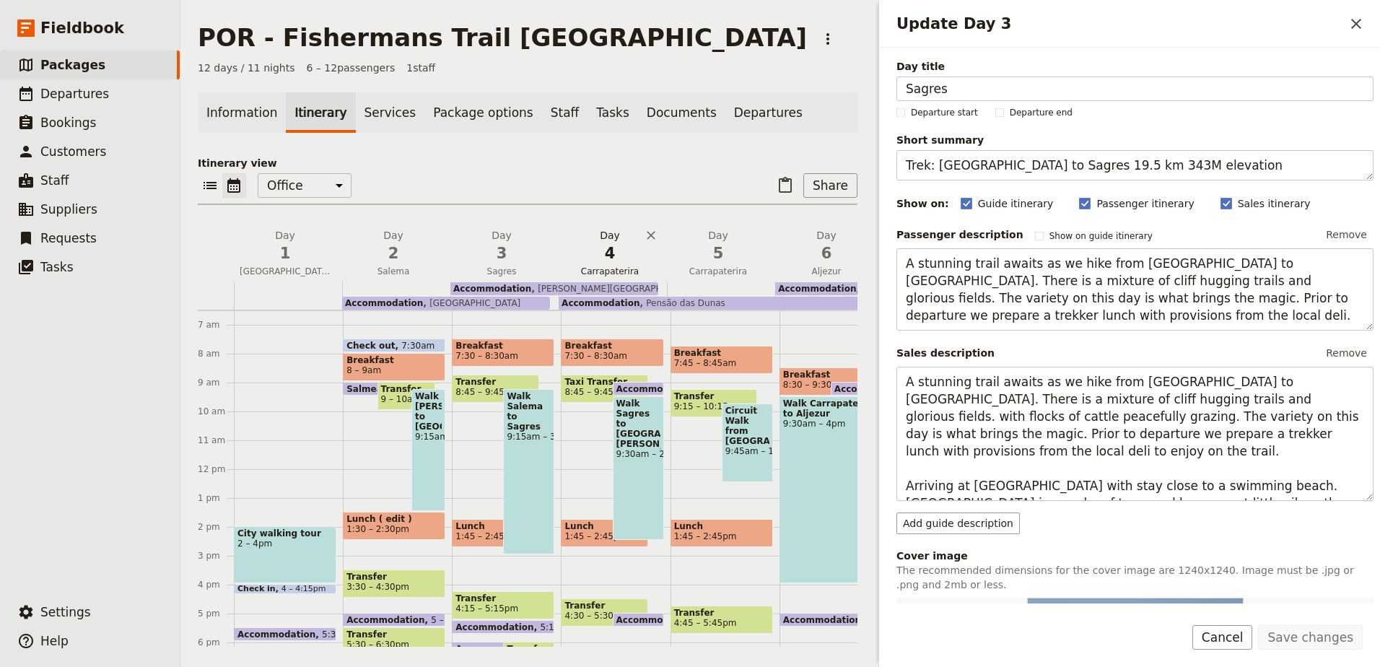
click at [601, 260] on span "4" at bounding box center [609, 253] width 91 height 22
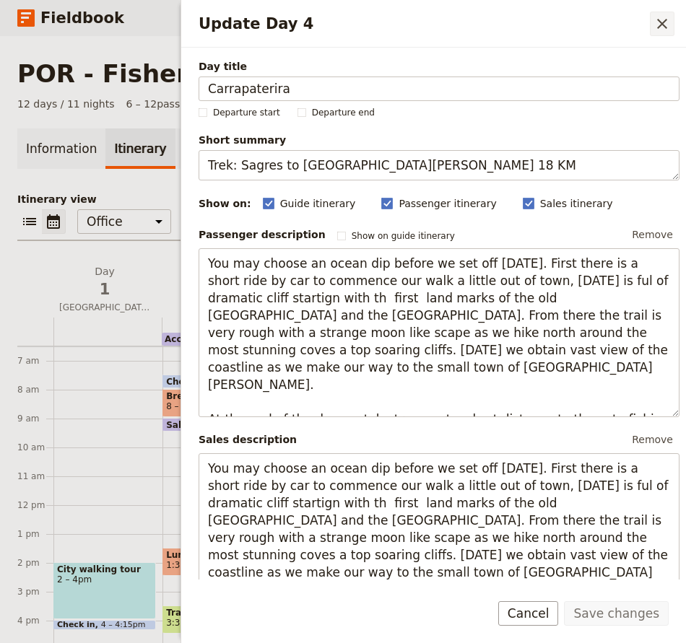
click at [659, 23] on icon "Close drawer" at bounding box center [661, 23] width 17 height 17
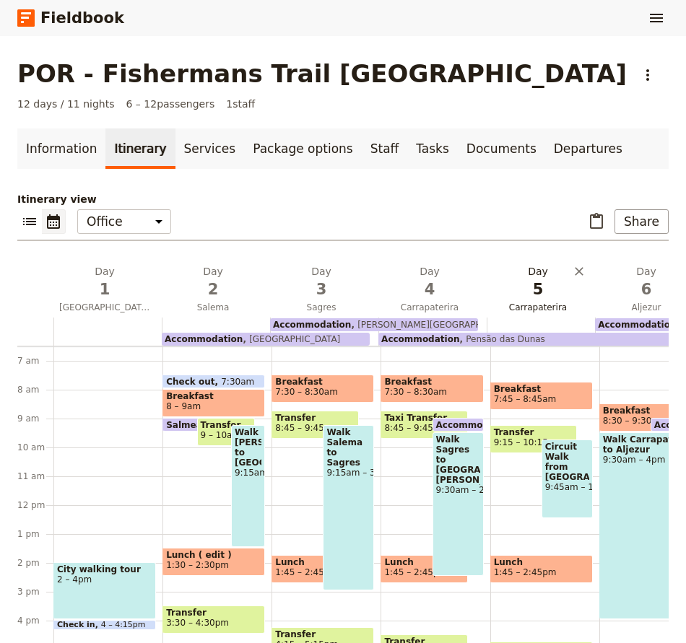
click at [535, 281] on span "5" at bounding box center [537, 290] width 91 height 22
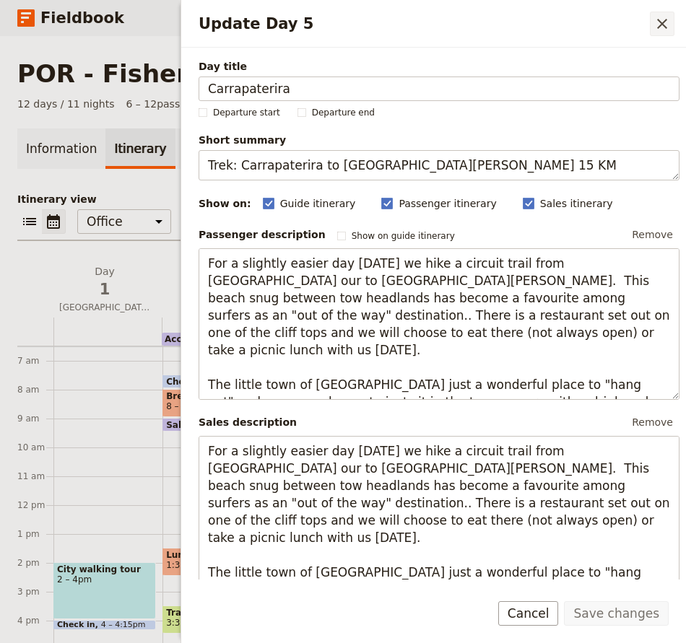
click at [660, 23] on icon "Close drawer" at bounding box center [662, 24] width 10 height 10
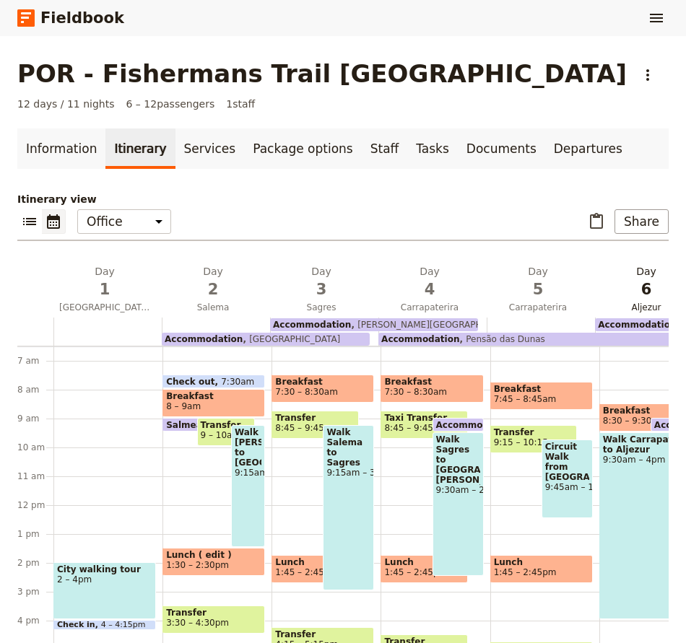
click at [646, 293] on span "6" at bounding box center [645, 290] width 91 height 22
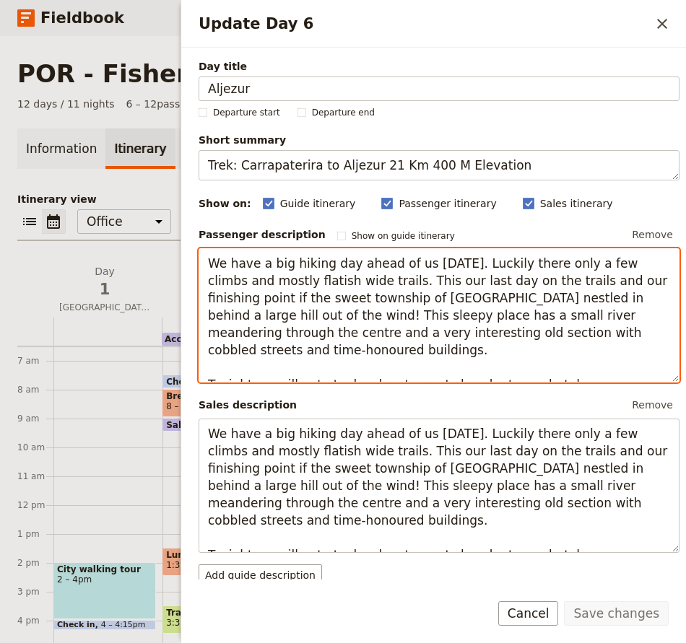
click at [634, 279] on textarea "We have a big hiking day ahead of us [DATE]. Luckily there only a few climbs an…" at bounding box center [438, 315] width 481 height 134
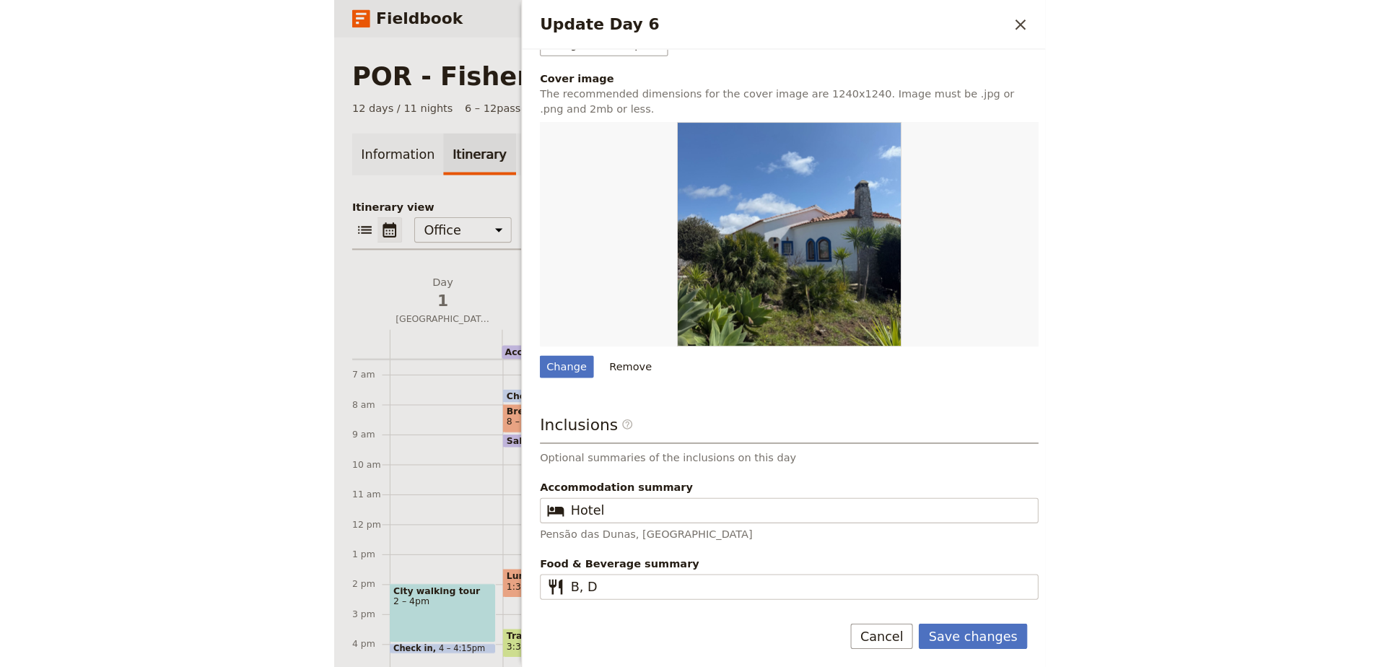
scroll to position [508, 0]
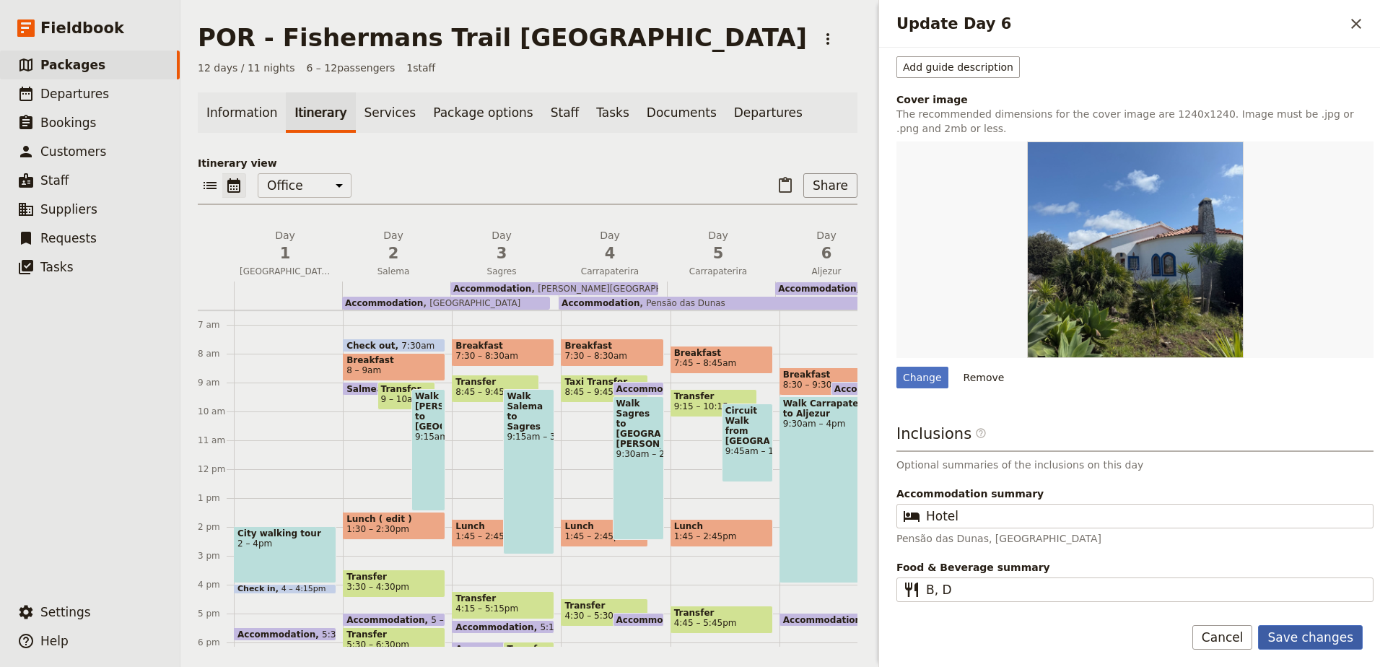
type textarea "We have a big hiking day ahead of us [DATE]. Luckily there only a few climbs an…"
click at [1308, 636] on button "Save changes" at bounding box center [1310, 637] width 105 height 25
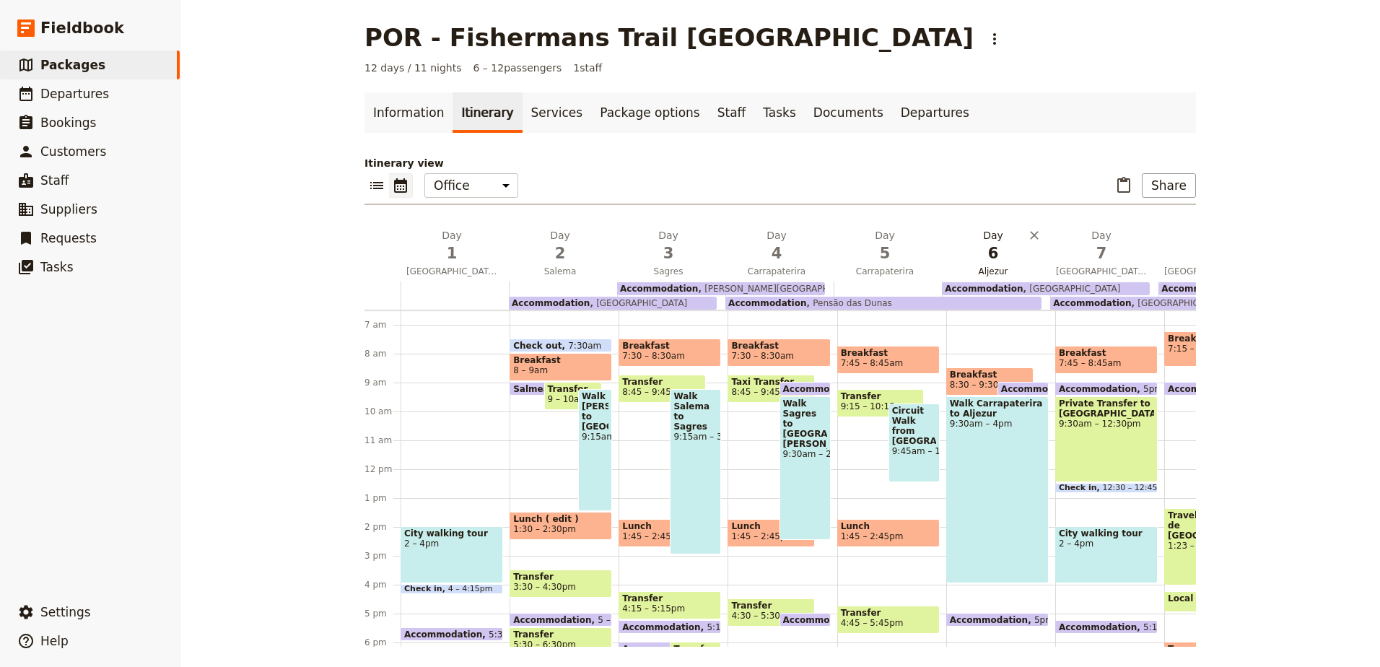
click at [991, 259] on span "6" at bounding box center [992, 253] width 91 height 22
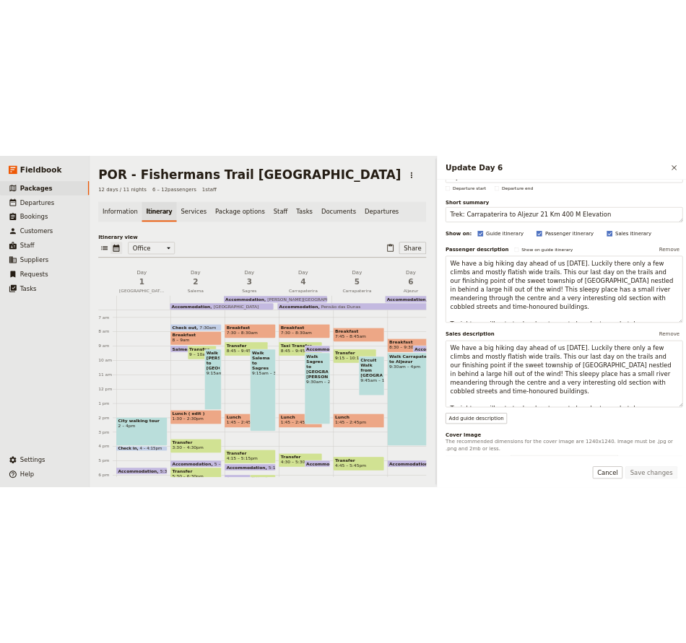
scroll to position [72, 0]
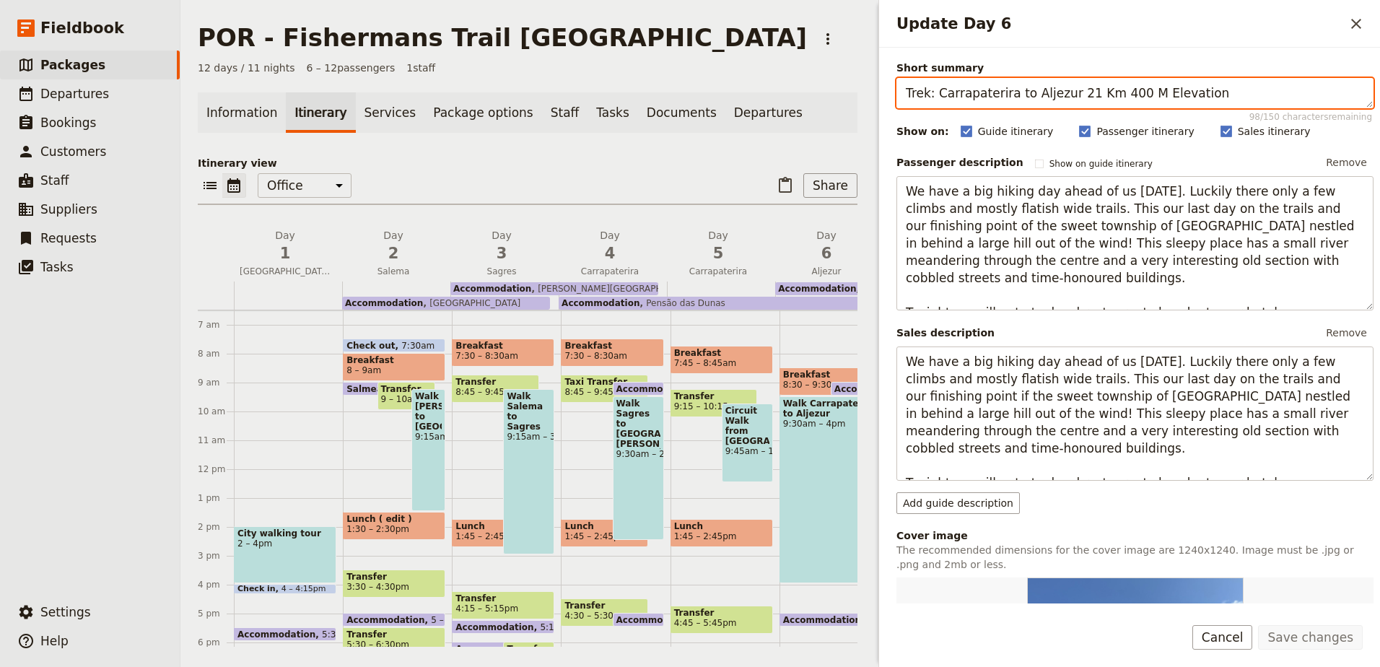
drag, startPoint x: 1098, startPoint y: 94, endPoint x: 907, endPoint y: 90, distance: 191.3
click at [907, 90] on textarea "Trek: Carrapaterira to Aljezur 21 Km 400 M Elevation" at bounding box center [1134, 93] width 477 height 30
